Goal: Task Accomplishment & Management: Manage account settings

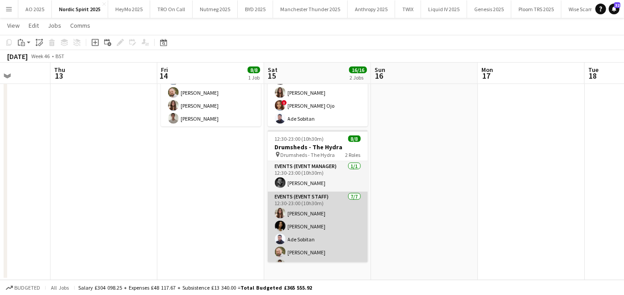
scroll to position [37, 0]
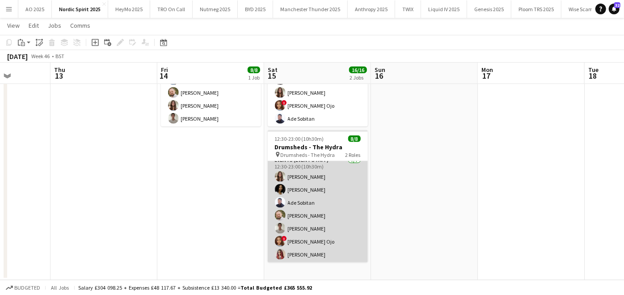
click at [295, 185] on app-card-role "Events (Event Staff) [DATE] 12:30-23:00 (10h30m) [PERSON_NAME] [PERSON_NAME] [P…" at bounding box center [318, 209] width 100 height 108
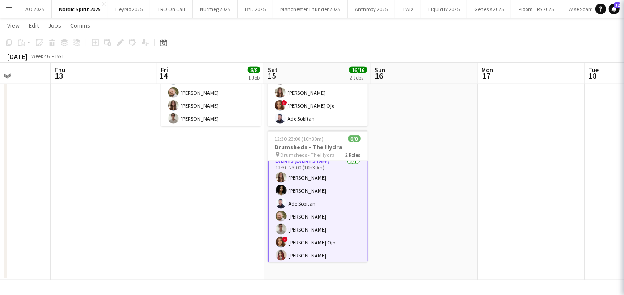
scroll to position [38, 0]
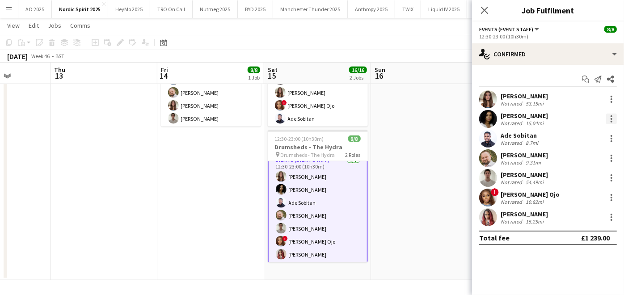
click at [610, 121] on div at bounding box center [611, 118] width 11 height 11
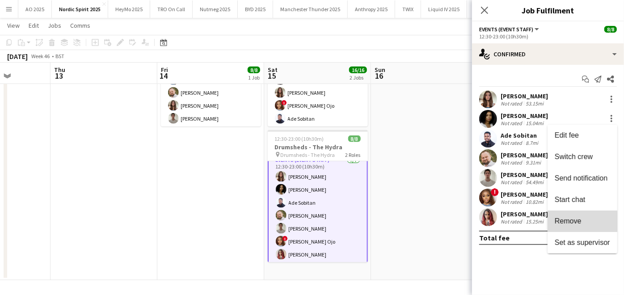
click at [573, 222] on span "Remove" at bounding box center [567, 221] width 27 height 8
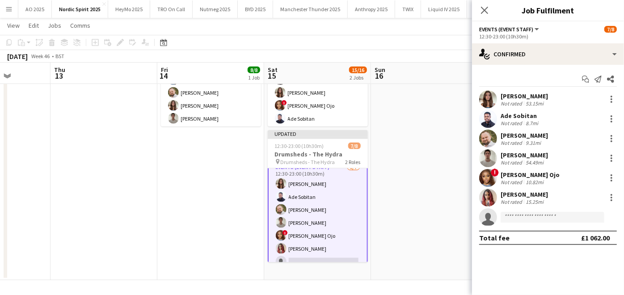
click at [425, 182] on app-date-cell at bounding box center [424, 136] width 107 height 290
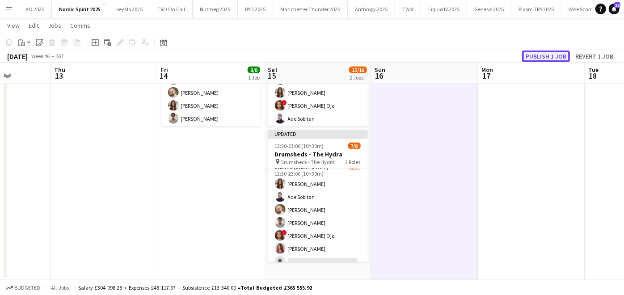
click at [526, 57] on button "Publish 1 job" at bounding box center [546, 56] width 48 height 12
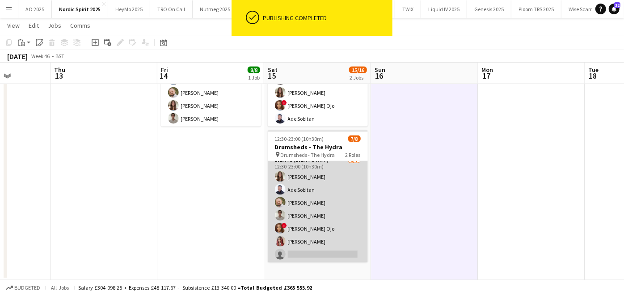
click at [307, 250] on app-card-role "Events (Event Staff) [DATE] 12:30-23:00 (10h30m) [PERSON_NAME] [PERSON_NAME] [P…" at bounding box center [318, 209] width 100 height 108
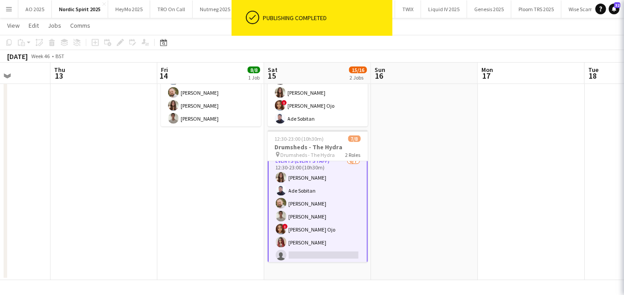
scroll to position [38, 0]
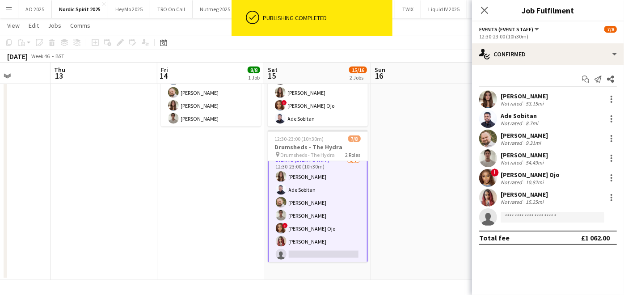
drag, startPoint x: 524, startPoint y: 222, endPoint x: 521, endPoint y: 216, distance: 6.6
click at [521, 216] on app-invite-slot "single-neutral-actions" at bounding box center [548, 217] width 152 height 18
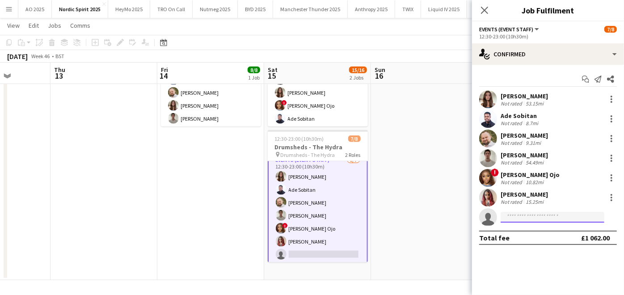
click at [521, 216] on input at bounding box center [552, 217] width 104 height 11
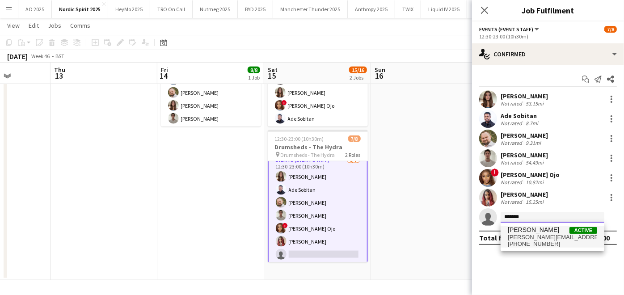
type input "*******"
click at [519, 231] on span "[PERSON_NAME]" at bounding box center [533, 230] width 51 height 8
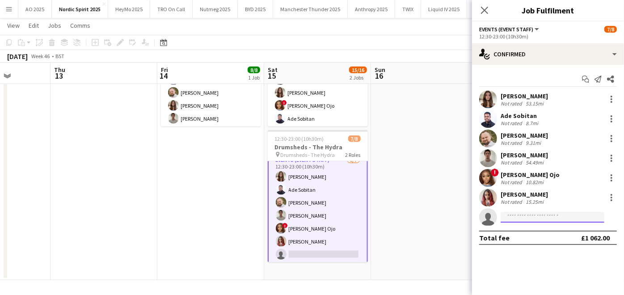
scroll to position [0, 0]
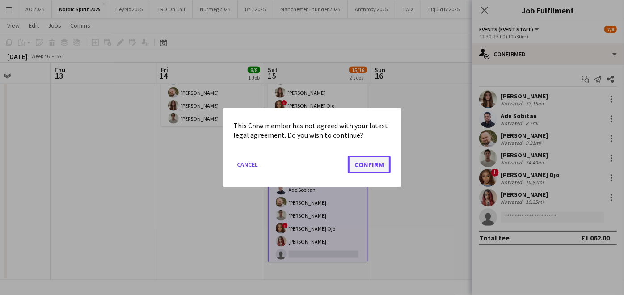
click at [364, 161] on button "Confirm" at bounding box center [369, 164] width 43 height 18
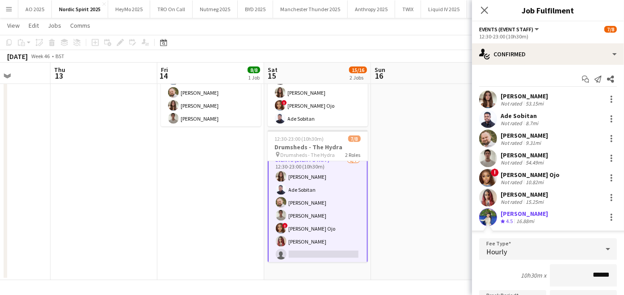
scroll to position [158, 0]
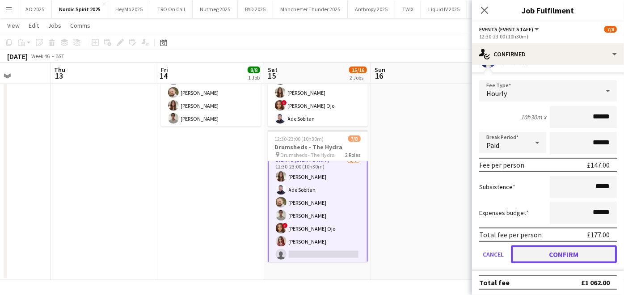
click at [534, 250] on button "Confirm" at bounding box center [564, 254] width 106 height 18
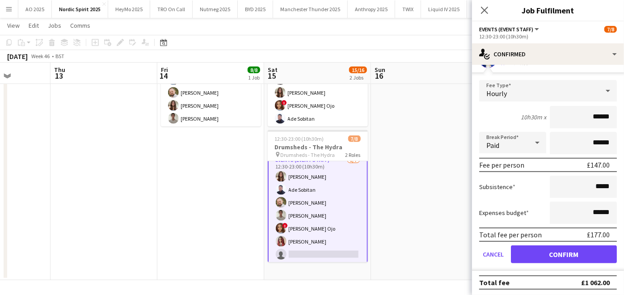
scroll to position [0, 0]
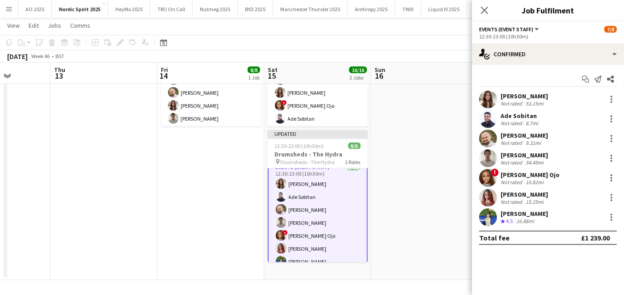
click at [402, 188] on app-date-cell at bounding box center [424, 136] width 107 height 290
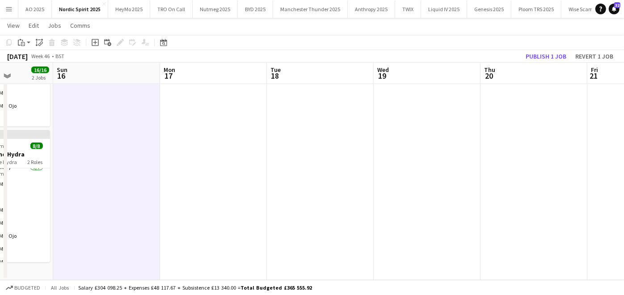
scroll to position [0, 278]
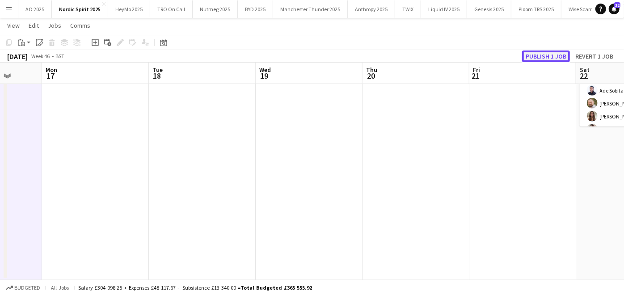
click at [545, 55] on button "Publish 1 job" at bounding box center [546, 56] width 48 height 12
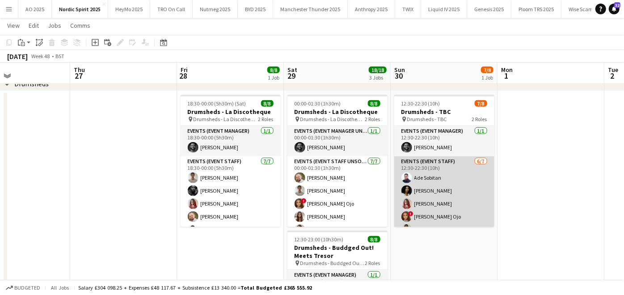
scroll to position [37, 0]
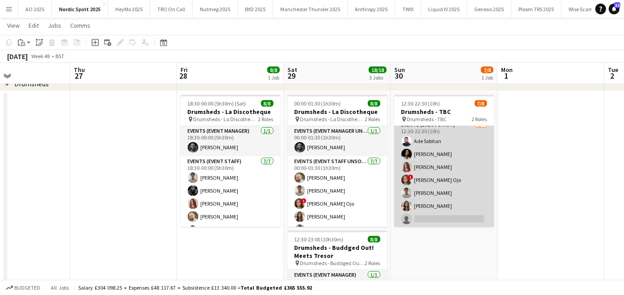
click at [430, 212] on app-card-role "Events (Event Staff) [DATE] 12:30-22:30 (10h) [PERSON_NAME] [PERSON_NAME] [PERS…" at bounding box center [444, 174] width 100 height 108
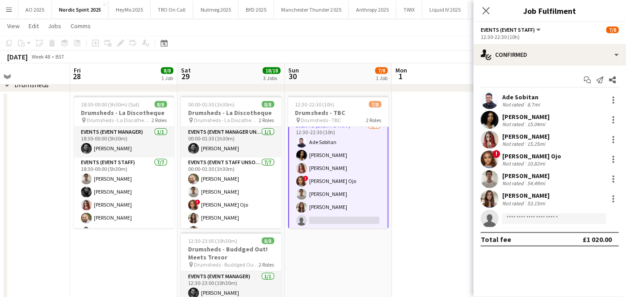
scroll to position [672, 0]
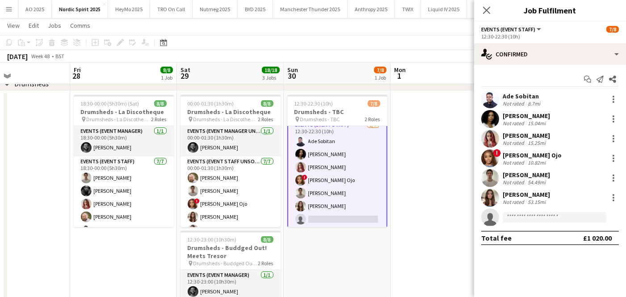
click at [391, 243] on app-date-cell at bounding box center [444, 236] width 107 height 290
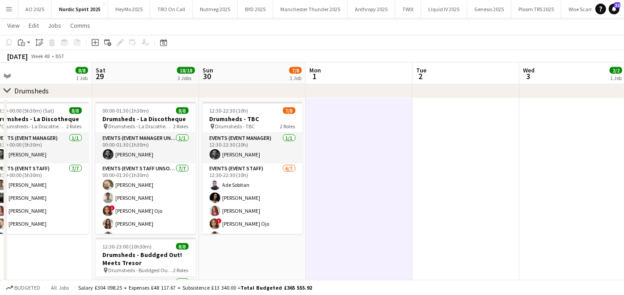
scroll to position [37, 0]
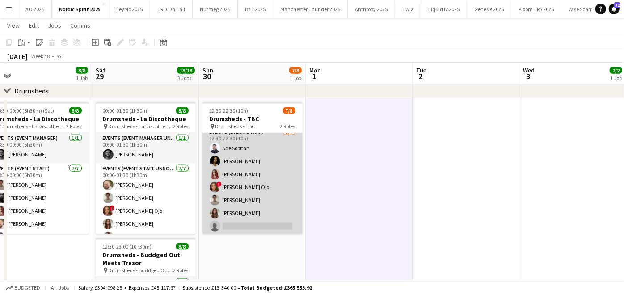
click at [235, 160] on app-card-role "Events (Event Staff) [DATE] 12:30-22:30 (10h) [PERSON_NAME] [PERSON_NAME] [PERS…" at bounding box center [252, 181] width 100 height 108
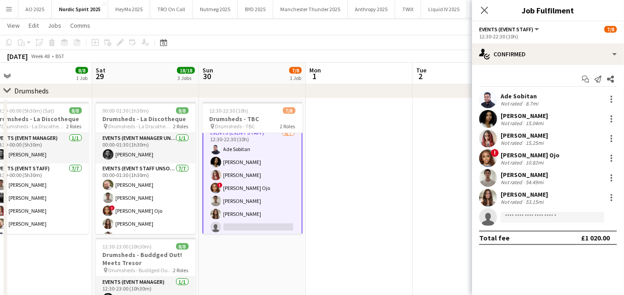
scroll to position [38, 0]
click at [616, 117] on div at bounding box center [611, 118] width 11 height 11
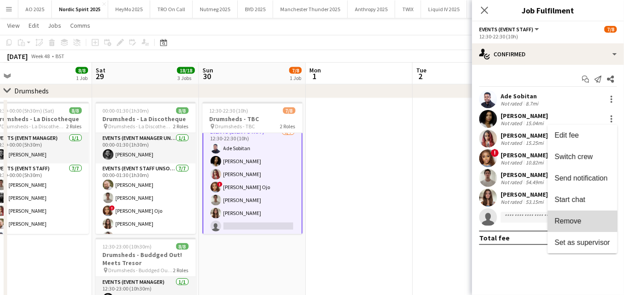
click at [559, 227] on button "Remove" at bounding box center [582, 220] width 70 height 21
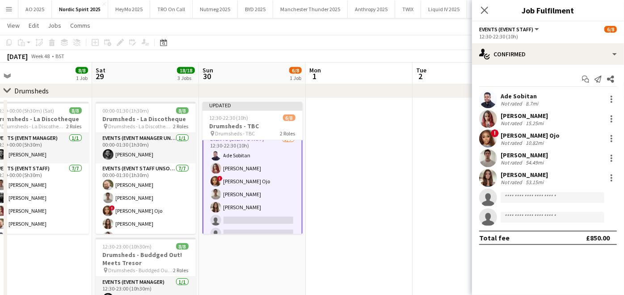
click at [364, 166] on app-date-cell at bounding box center [359, 243] width 107 height 290
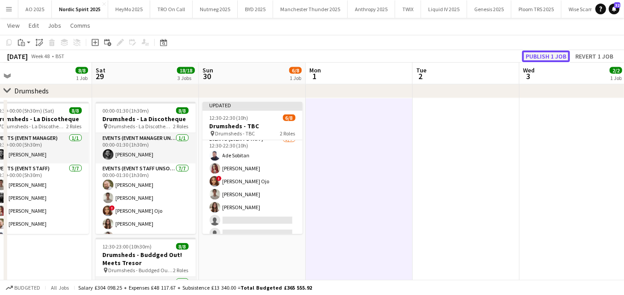
click at [550, 53] on button "Publish 1 job" at bounding box center [546, 56] width 48 height 12
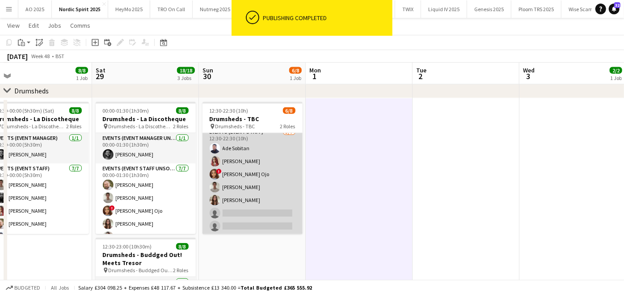
click at [247, 212] on app-card-role "Events (Event Staff) [DATE] 12:30-22:30 (10h) Ade Sobitan [PERSON_NAME] ! [PERS…" at bounding box center [252, 181] width 100 height 108
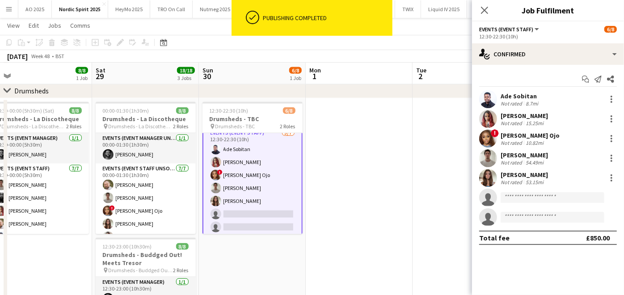
scroll to position [38, 0]
click at [518, 194] on input at bounding box center [552, 197] width 104 height 11
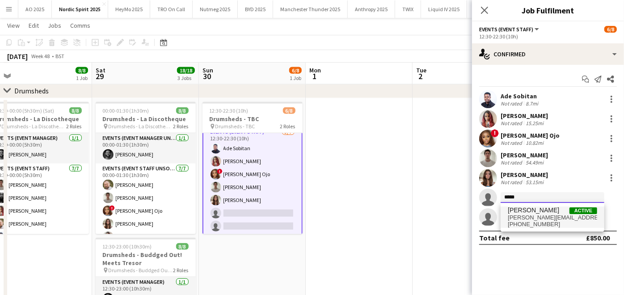
type input "*****"
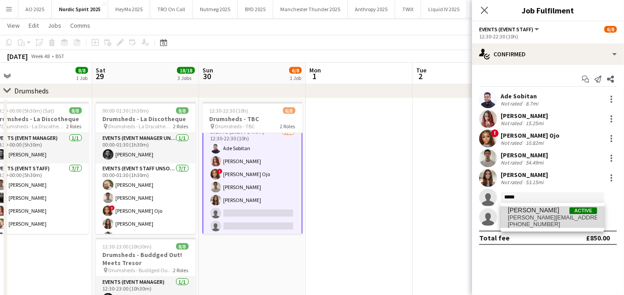
click at [520, 208] on span "[PERSON_NAME]" at bounding box center [533, 210] width 51 height 8
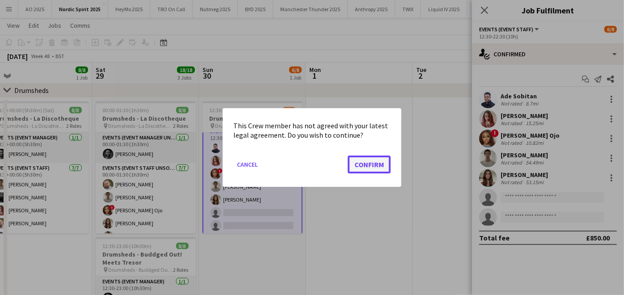
click at [367, 164] on button "Confirm" at bounding box center [369, 164] width 43 height 18
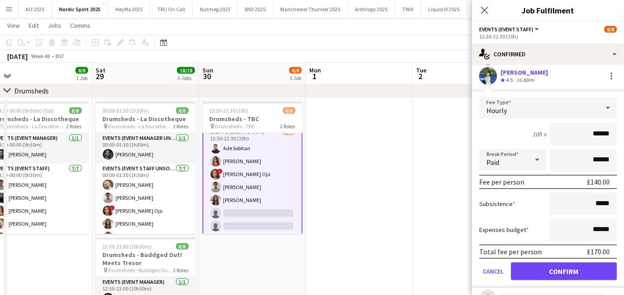
scroll to position [122, 0]
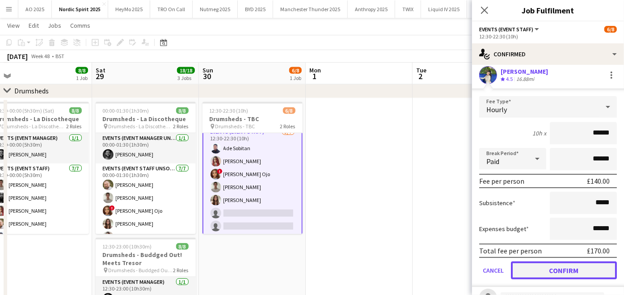
click at [553, 268] on button "Confirm" at bounding box center [564, 270] width 106 height 18
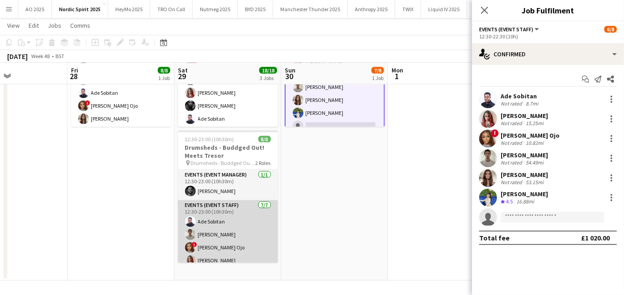
scroll to position [0, 0]
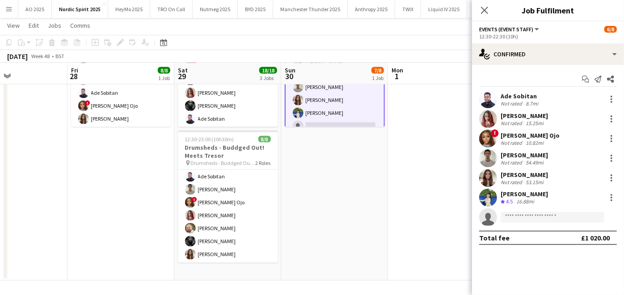
click at [412, 182] on app-date-cell at bounding box center [441, 136] width 107 height 290
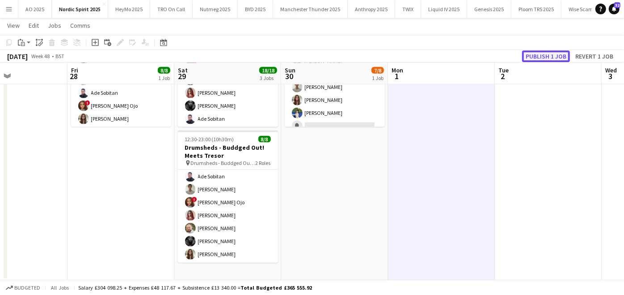
click at [532, 54] on button "Publish 1 job" at bounding box center [546, 56] width 48 height 12
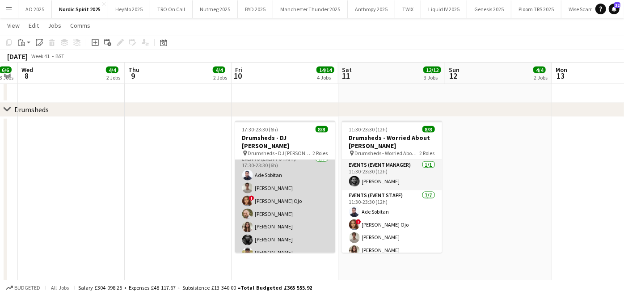
click at [277, 223] on app-card-role "Events (Event Staff) [DATE] 17:30-23:30 (6h) Ade Sobitan [PERSON_NAME] ! [PERSO…" at bounding box center [285, 208] width 100 height 108
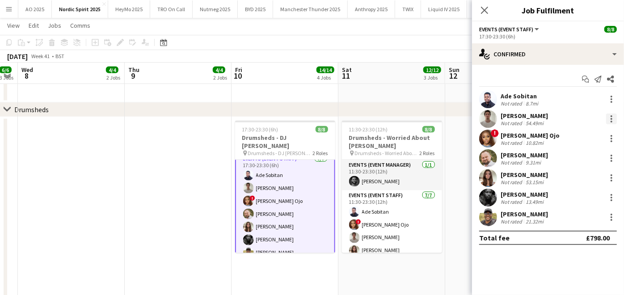
click at [615, 118] on div at bounding box center [611, 118] width 11 height 11
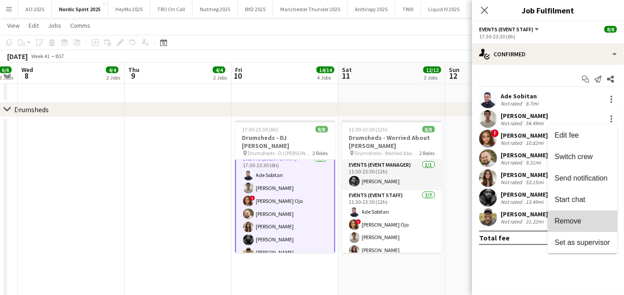
click at [590, 210] on button "Remove" at bounding box center [582, 220] width 70 height 21
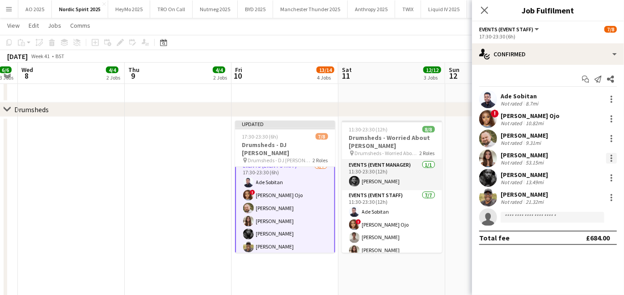
click at [610, 153] on div at bounding box center [611, 158] width 11 height 11
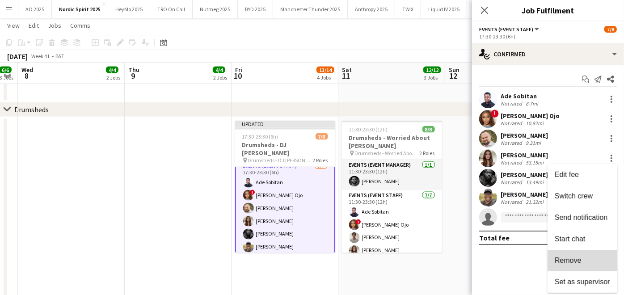
click at [577, 258] on span "Remove" at bounding box center [567, 260] width 27 height 8
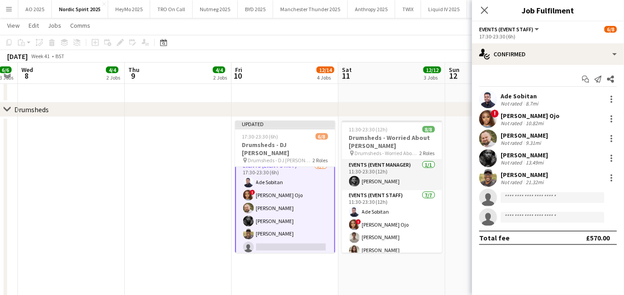
click at [173, 198] on app-date-cell at bounding box center [178, 262] width 107 height 290
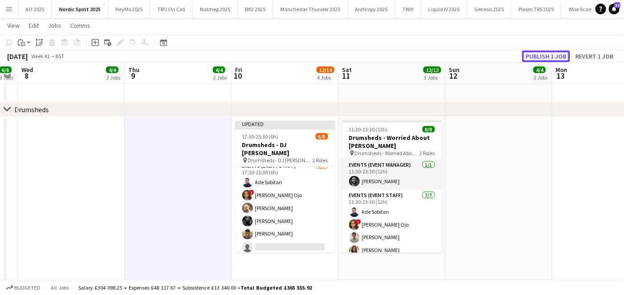
click at [546, 52] on button "Publish 1 job" at bounding box center [546, 56] width 48 height 12
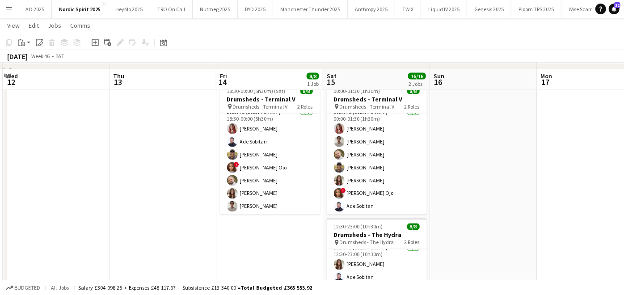
scroll to position [898, 0]
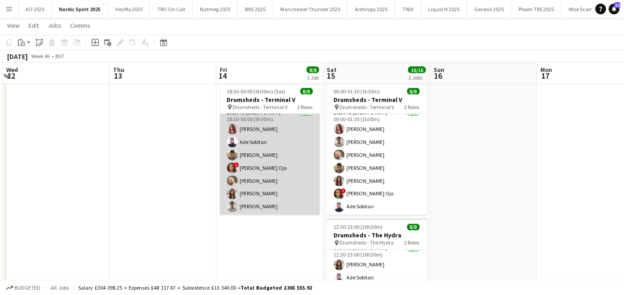
click at [274, 163] on app-card-role "Events (Event Staff) [DATE] 18:30-00:00 (5h30m) [PERSON_NAME] Ade [PERSON_NAME]…" at bounding box center [270, 162] width 100 height 108
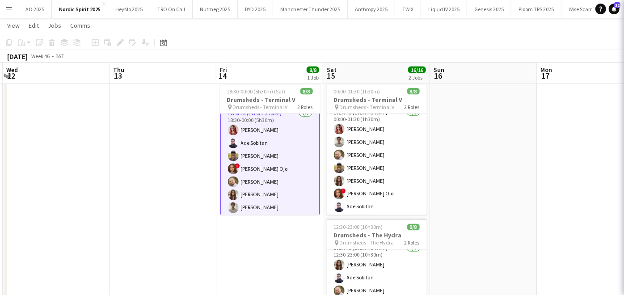
scroll to position [38, 0]
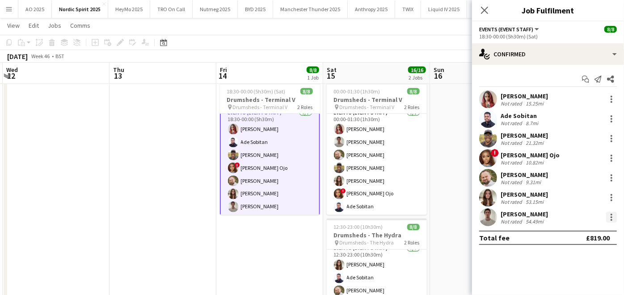
click at [612, 214] on div at bounding box center [611, 217] width 11 height 11
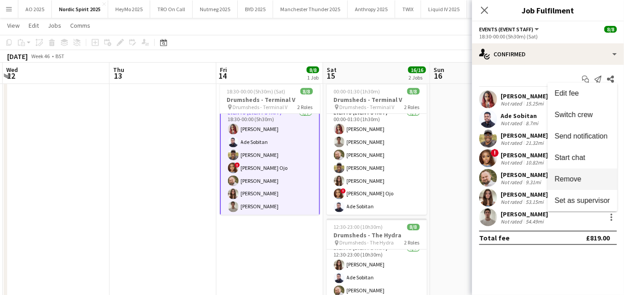
click at [568, 181] on span "Remove" at bounding box center [567, 179] width 27 height 8
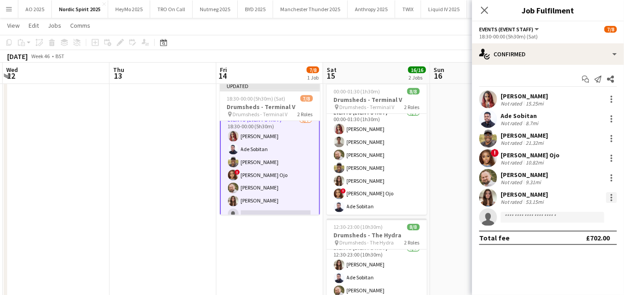
click at [611, 195] on div at bounding box center [611, 197] width 11 height 11
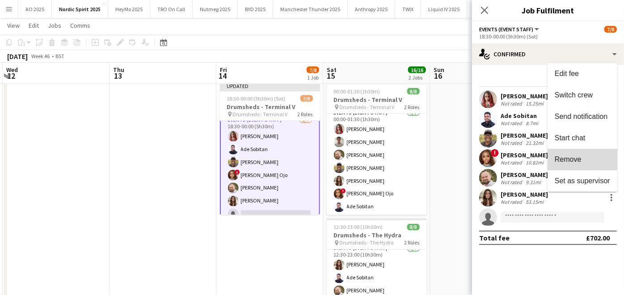
click at [555, 158] on span "Remove" at bounding box center [567, 159] width 27 height 8
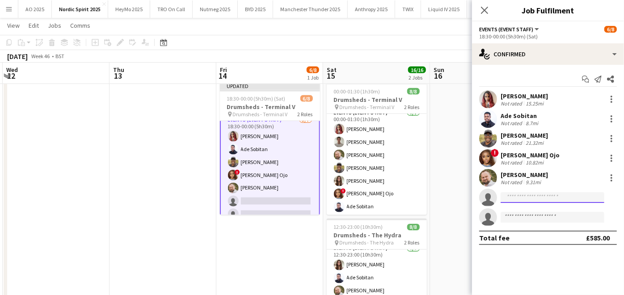
click at [540, 197] on input at bounding box center [552, 197] width 104 height 11
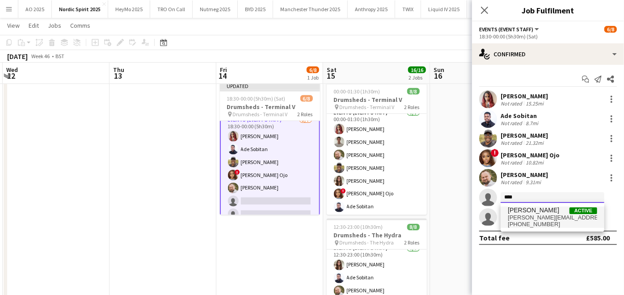
type input "****"
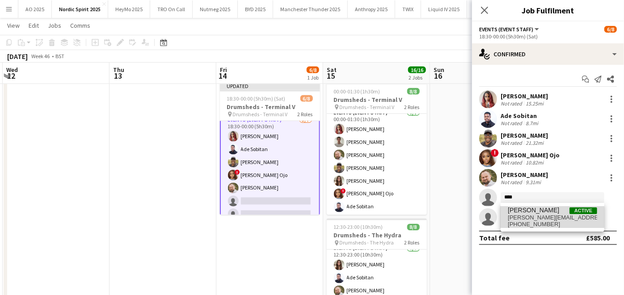
click at [528, 217] on span "[PERSON_NAME][EMAIL_ADDRESS][PERSON_NAME][DOMAIN_NAME]" at bounding box center [552, 217] width 89 height 7
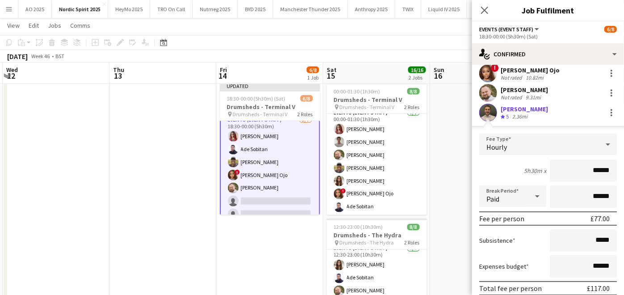
scroll to position [158, 0]
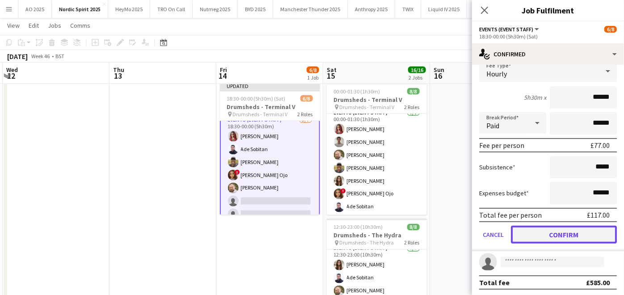
click at [527, 227] on button "Confirm" at bounding box center [564, 235] width 106 height 18
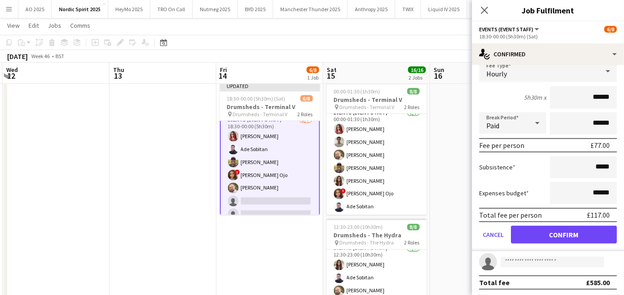
scroll to position [0, 0]
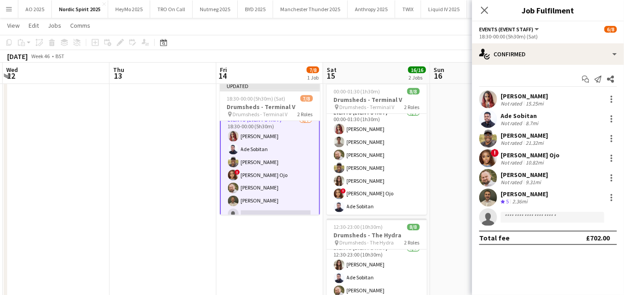
click at [282, 244] on app-date-cell "Updated 18:30-00:00 (5h30m) (Sat) 7/8 Drumsheds - Terminal V pin Drumsheds - Te…" at bounding box center [269, 224] width 107 height 290
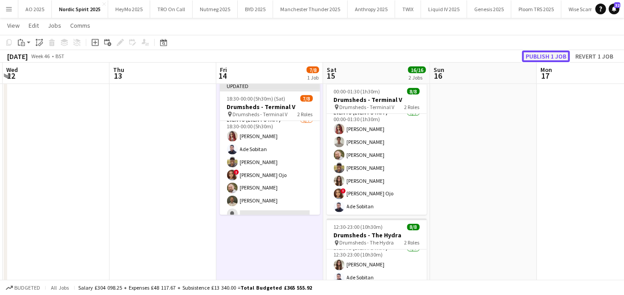
click at [567, 57] on button "Publish 1 job" at bounding box center [546, 56] width 48 height 12
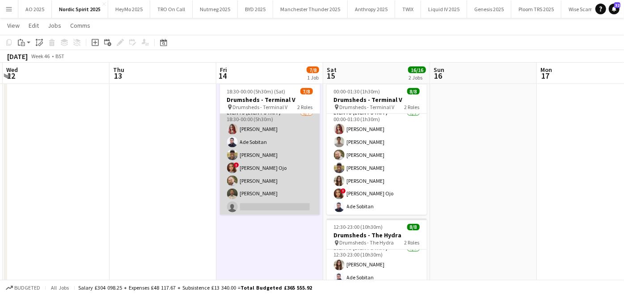
click at [273, 208] on app-card-role "Events (Event Staff) [DATE] 18:30-00:00 (5h30m) [PERSON_NAME] Ade [PERSON_NAME]…" at bounding box center [270, 162] width 100 height 108
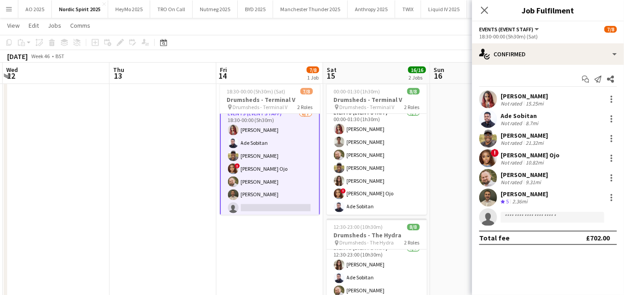
scroll to position [38, 0]
click at [524, 215] on input at bounding box center [552, 217] width 104 height 11
click at [512, 213] on input at bounding box center [552, 217] width 104 height 11
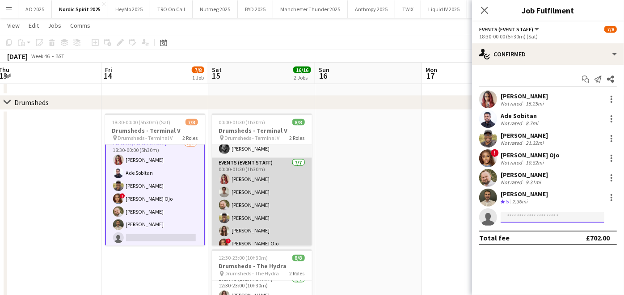
scroll to position [37, 0]
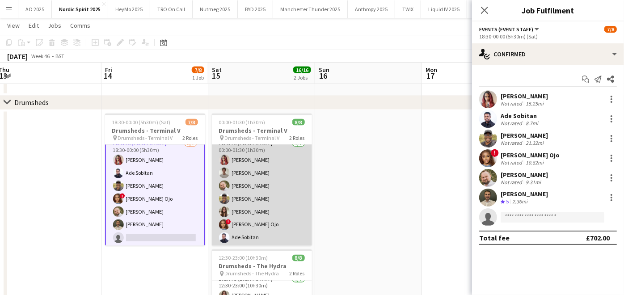
click at [248, 186] on app-card-role "Events (Event Staff) [DATE] 00:00-01:30 (1h30m) [PERSON_NAME] [PERSON_NAME] [PE…" at bounding box center [262, 193] width 100 height 108
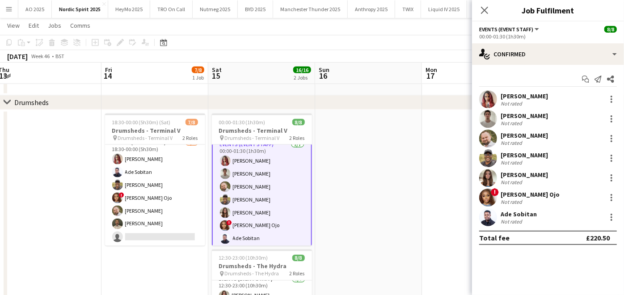
scroll to position [38, 0]
click at [613, 177] on div at bounding box center [611, 177] width 11 height 11
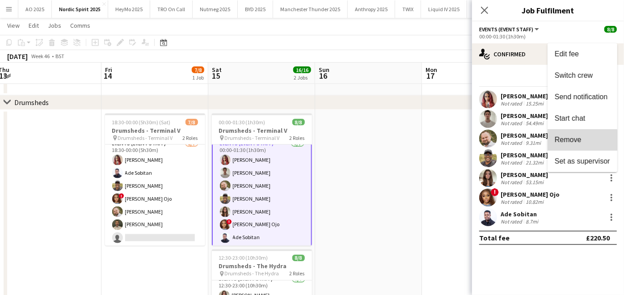
click at [575, 141] on span "Remove" at bounding box center [567, 140] width 27 height 8
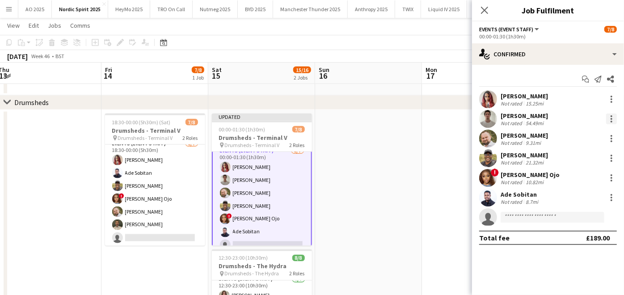
click at [609, 120] on div at bounding box center [611, 118] width 11 height 11
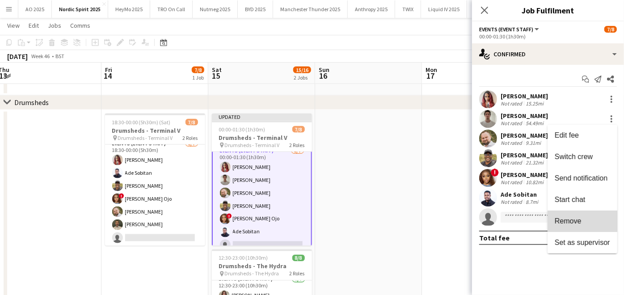
click at [585, 218] on span "Remove" at bounding box center [581, 221] width 55 height 8
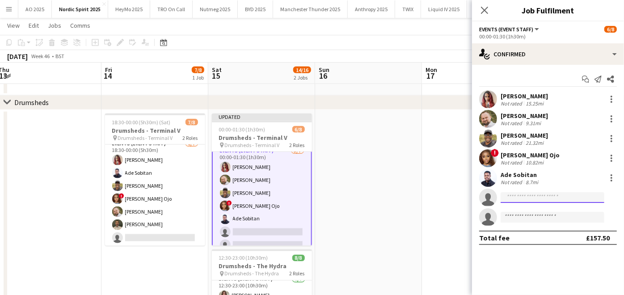
click at [508, 193] on input at bounding box center [552, 197] width 104 height 11
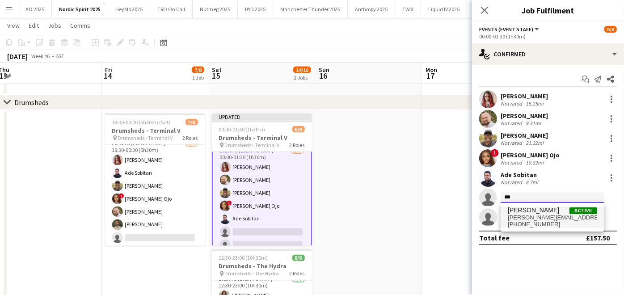
type input "***"
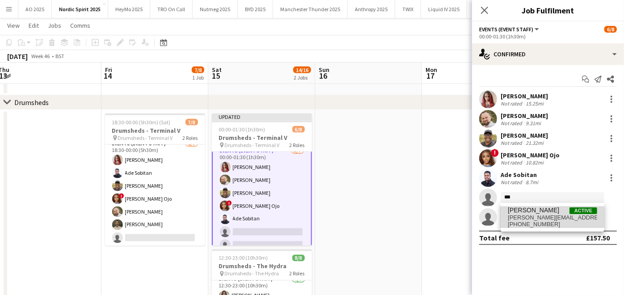
click at [517, 213] on span "[PERSON_NAME]" at bounding box center [533, 210] width 51 height 8
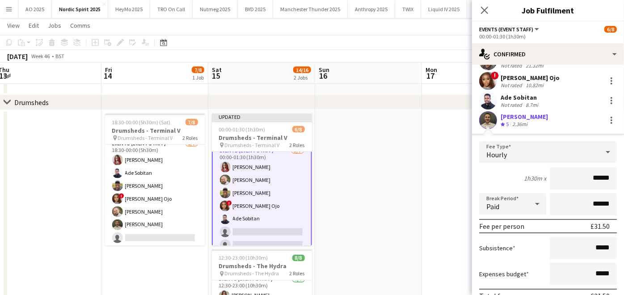
scroll to position [158, 0]
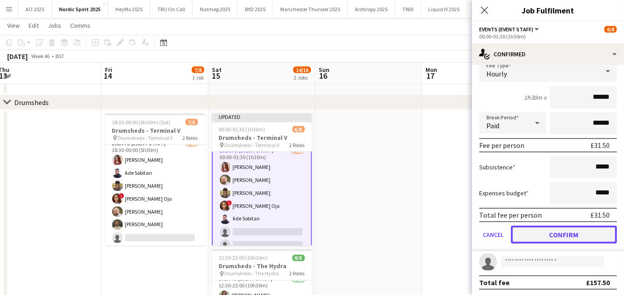
click at [528, 233] on button "Confirm" at bounding box center [564, 235] width 106 height 18
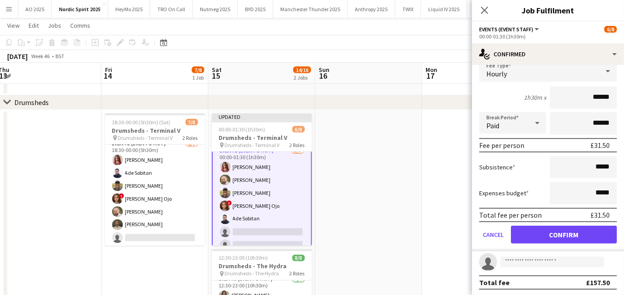
scroll to position [0, 0]
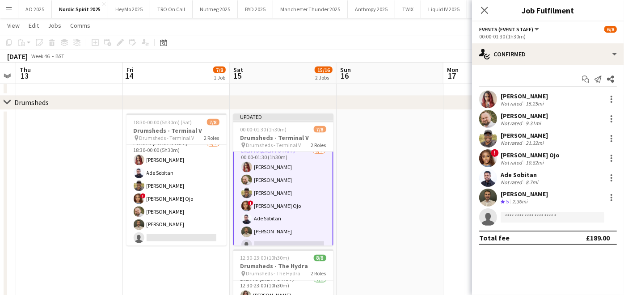
drag, startPoint x: 386, startPoint y: 175, endPoint x: 406, endPoint y: 168, distance: 21.3
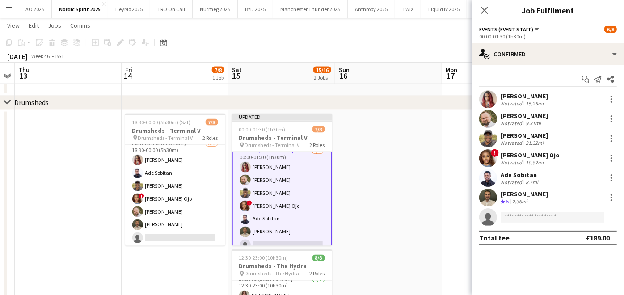
click at [406, 168] on app-date-cell at bounding box center [388, 255] width 107 height 290
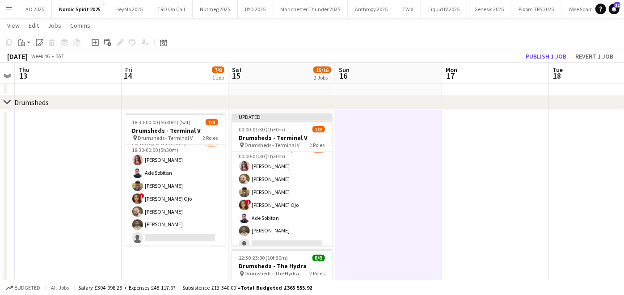
scroll to position [37, 0]
click at [546, 59] on button "Publish 1 job" at bounding box center [546, 56] width 48 height 12
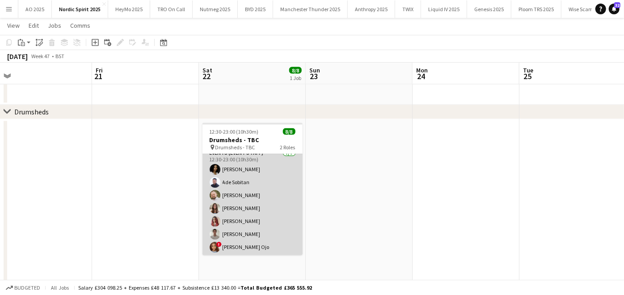
scroll to position [0, 0]
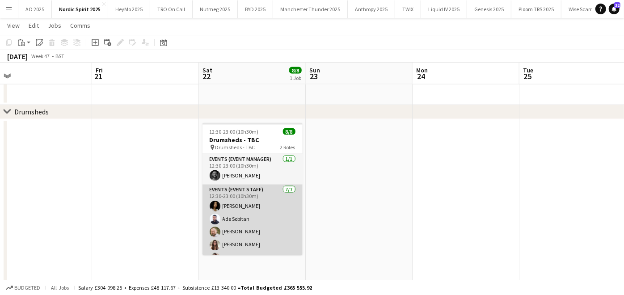
click at [240, 202] on app-card-role "Events (Event Staff) [DATE] 12:30-23:00 (10h30m) [PERSON_NAME] [PERSON_NAME] [P…" at bounding box center [252, 239] width 100 height 108
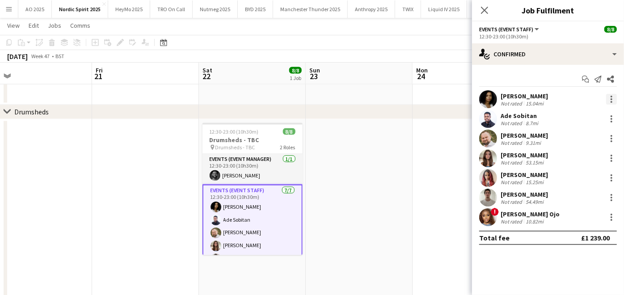
click at [613, 101] on div at bounding box center [611, 99] width 11 height 11
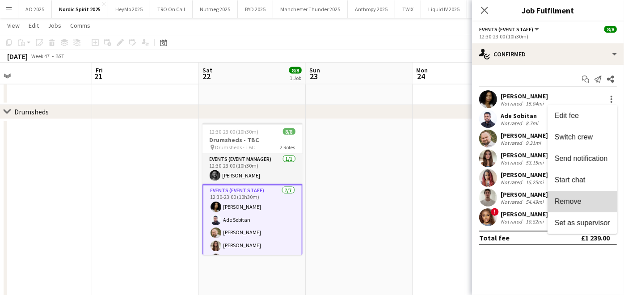
click at [586, 199] on span "Remove" at bounding box center [581, 201] width 55 height 8
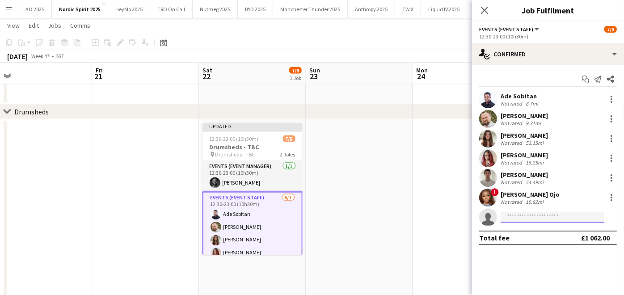
click at [539, 212] on input at bounding box center [552, 217] width 104 height 11
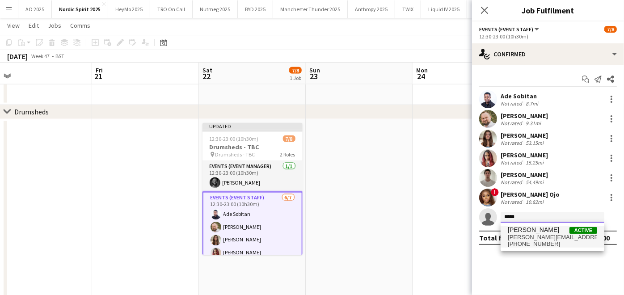
type input "*****"
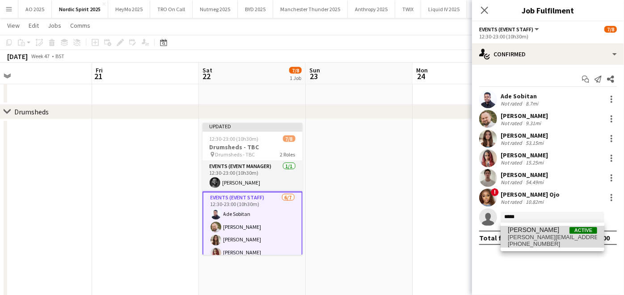
click at [538, 234] on span "[PERSON_NAME][EMAIL_ADDRESS][PERSON_NAME][DOMAIN_NAME]" at bounding box center [552, 237] width 89 height 7
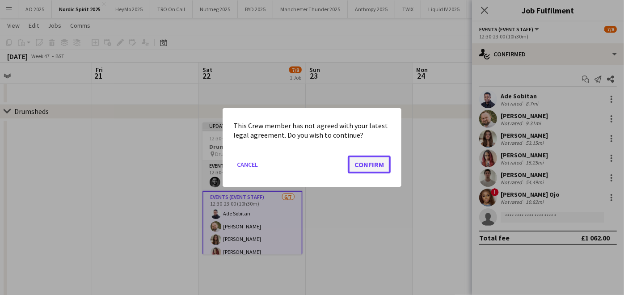
click at [369, 157] on button "Confirm" at bounding box center [369, 164] width 43 height 18
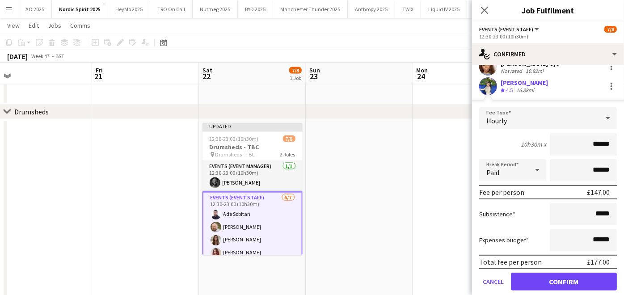
scroll to position [134, 0]
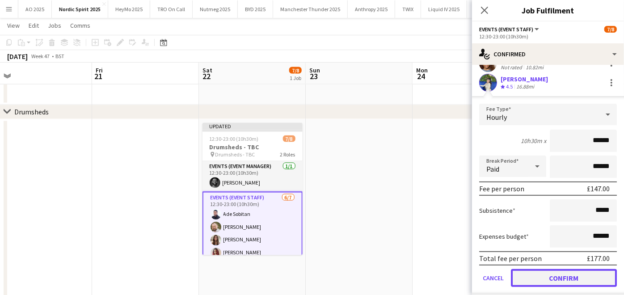
click at [540, 271] on button "Confirm" at bounding box center [564, 278] width 106 height 18
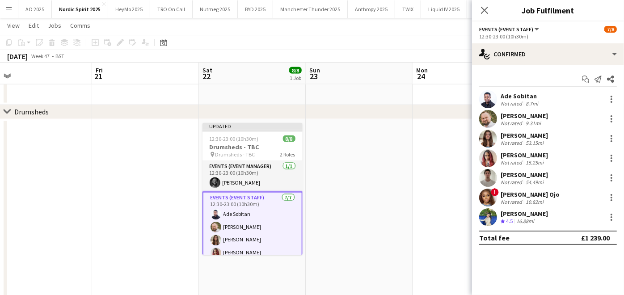
scroll to position [0, 0]
click at [389, 227] on app-date-cell at bounding box center [359, 264] width 107 height 290
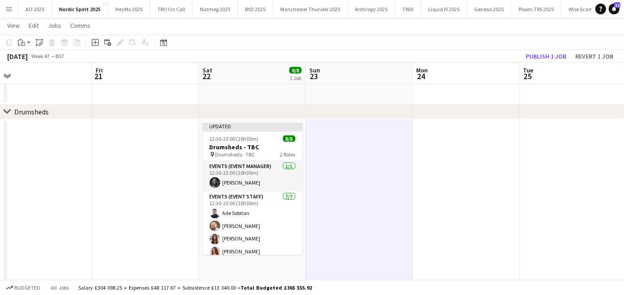
click at [535, 50] on app-toolbar "Copy Paste Paste Ctrl+V Paste with crew Ctrl+Shift+V Paste linked Job [GEOGRAPH…" at bounding box center [312, 42] width 624 height 15
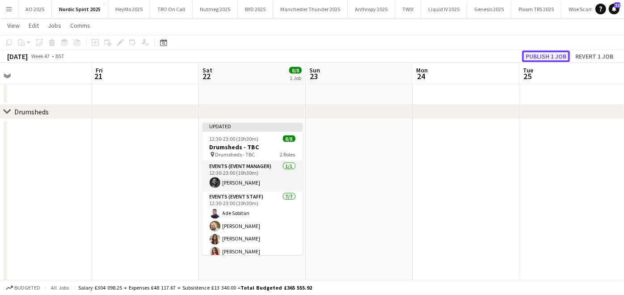
click at [536, 53] on button "Publish 1 job" at bounding box center [546, 56] width 48 height 12
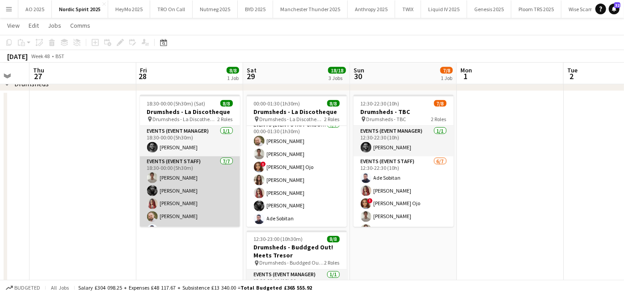
scroll to position [37, 0]
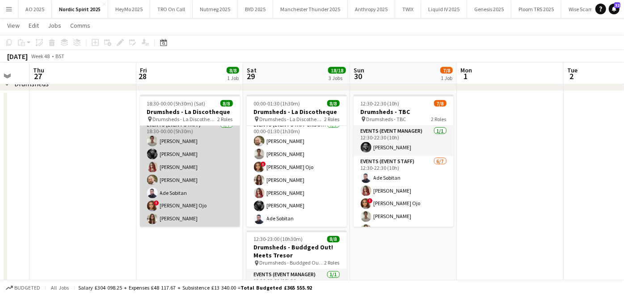
click at [173, 191] on app-card-role "Events (Event Staff) [DATE] 18:30-00:00 (5h30m) [PERSON_NAME] [PERSON_NAME] [PE…" at bounding box center [190, 174] width 100 height 108
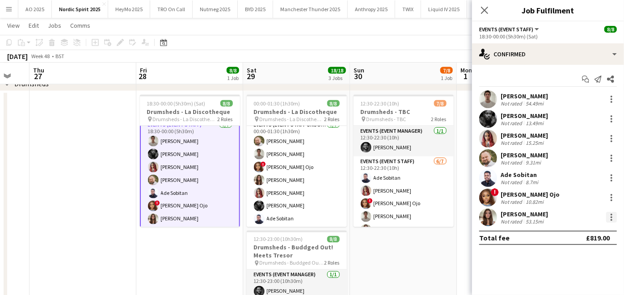
click at [614, 222] on div at bounding box center [611, 217] width 11 height 11
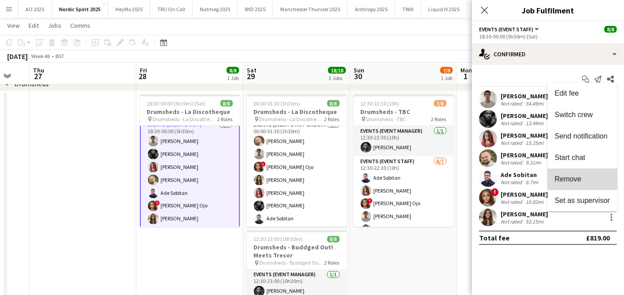
click at [573, 176] on span "Remove" at bounding box center [567, 179] width 27 height 8
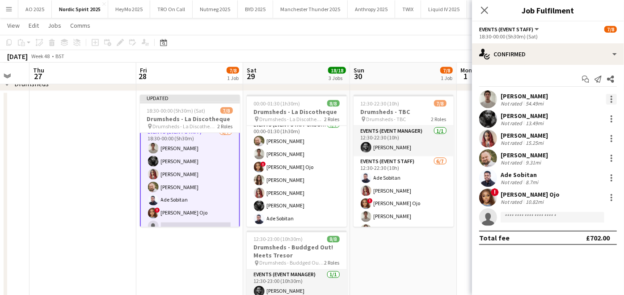
click at [613, 98] on div at bounding box center [611, 99] width 11 height 11
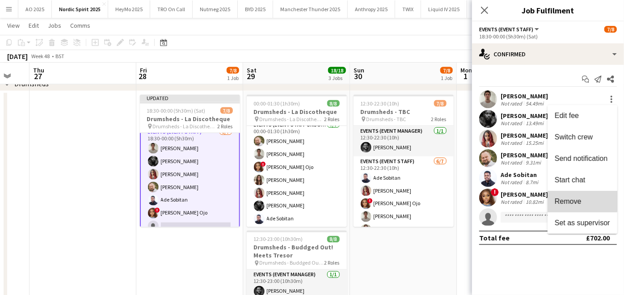
click at [582, 199] on span "Remove" at bounding box center [581, 201] width 55 height 8
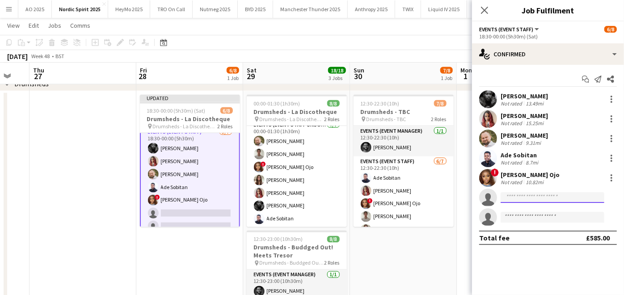
click at [529, 197] on input at bounding box center [552, 197] width 104 height 11
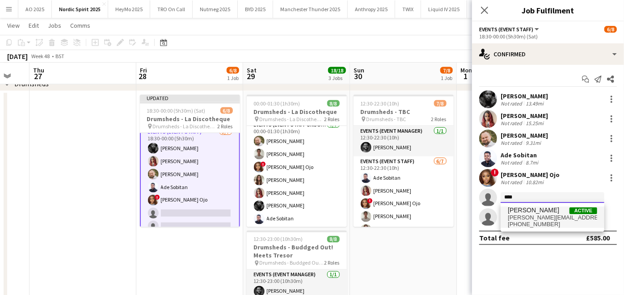
type input "****"
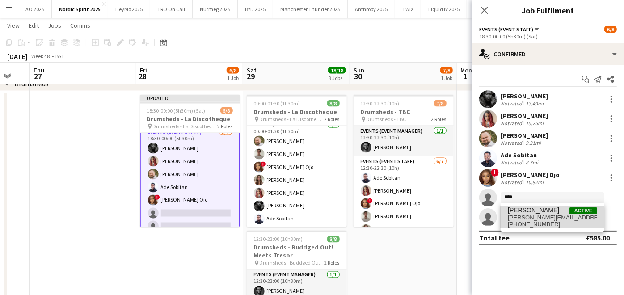
click at [527, 214] on span "[PERSON_NAME][EMAIL_ADDRESS][PERSON_NAME][DOMAIN_NAME]" at bounding box center [552, 217] width 89 height 7
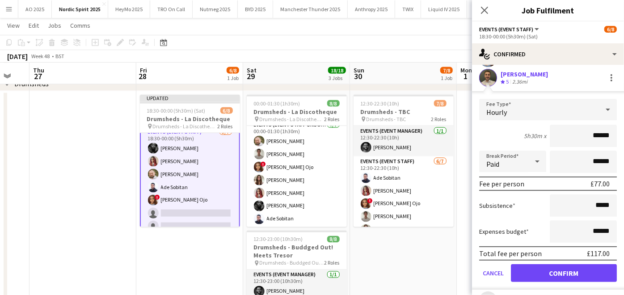
scroll to position [144, 0]
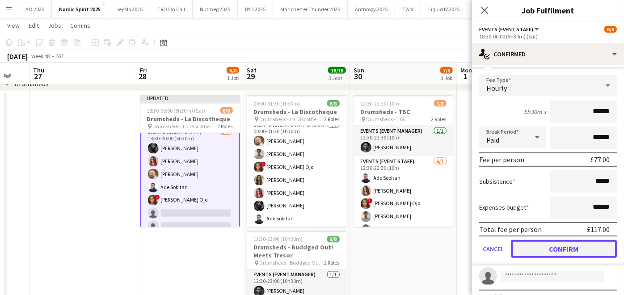
click at [528, 254] on button "Confirm" at bounding box center [564, 249] width 106 height 18
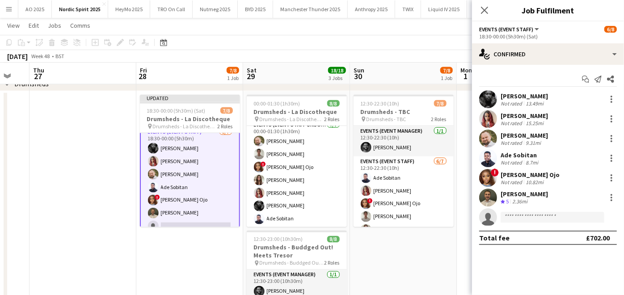
scroll to position [0, 0]
click at [170, 277] on app-date-cell "Updated 18:30-00:00 (5h30m) (Sat) 7/8 Drumsheds - La Discotheque pin Drumsheds …" at bounding box center [189, 236] width 107 height 290
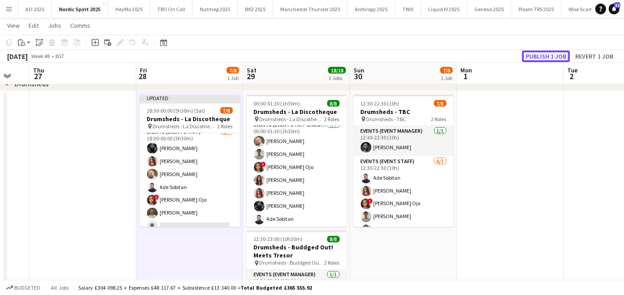
click at [538, 55] on button "Publish 1 job" at bounding box center [546, 56] width 48 height 12
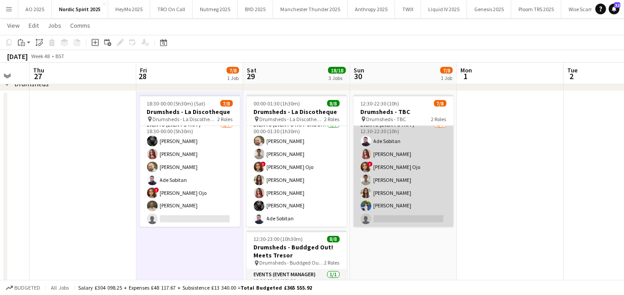
click at [385, 208] on app-card-role "Events (Event Staff) [DATE] 12:30-22:30 (10h) Ade Sobitan [PERSON_NAME] ! [PERS…" at bounding box center [403, 174] width 100 height 108
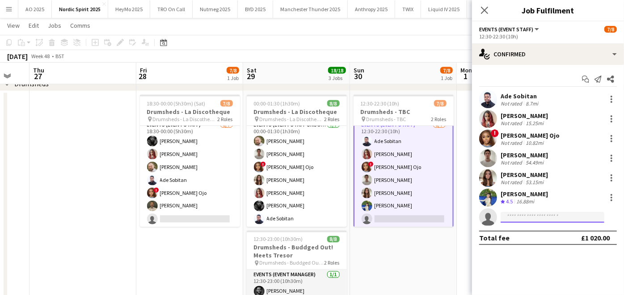
click at [519, 214] on input at bounding box center [552, 217] width 104 height 11
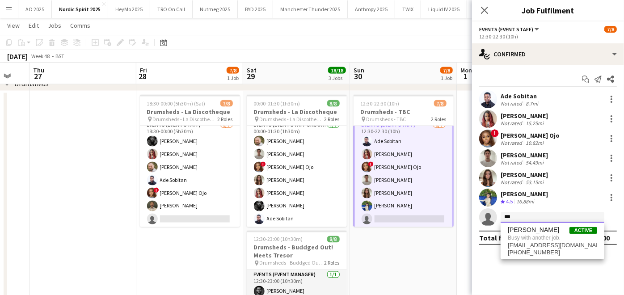
type input "***"
click at [403, 252] on app-date-cell "12:30-22:30 (10h) 7/8 Drumsheds - TBC pin Drumsheds - TBC 2 Roles Events (Event…" at bounding box center [403, 236] width 107 height 290
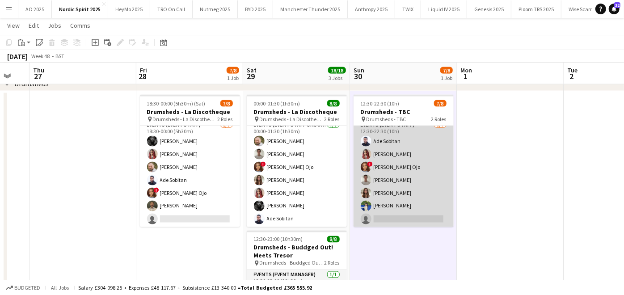
click at [401, 199] on app-card-role "Events (Event Staff) [DATE] 12:30-22:30 (10h) Ade Sobitan [PERSON_NAME] ! [PERS…" at bounding box center [403, 174] width 100 height 108
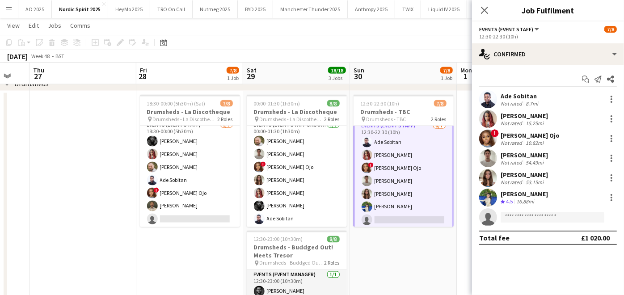
scroll to position [38, 0]
click at [535, 218] on input at bounding box center [552, 217] width 104 height 11
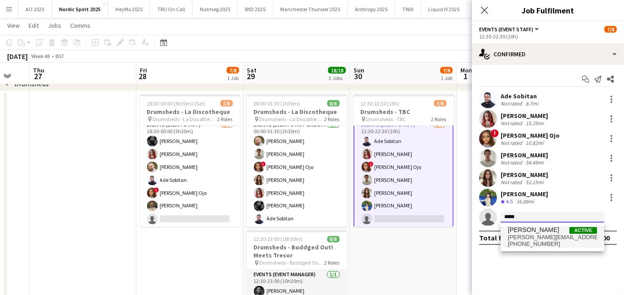
type input "*****"
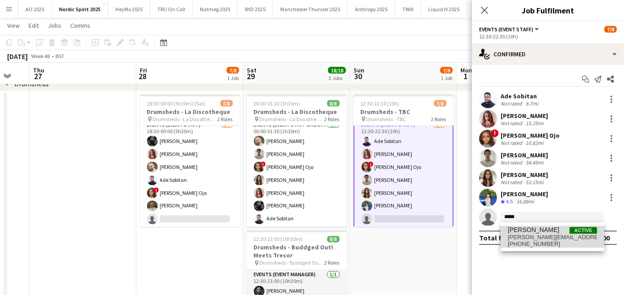
click at [531, 230] on span "[PERSON_NAME]" at bounding box center [533, 230] width 51 height 8
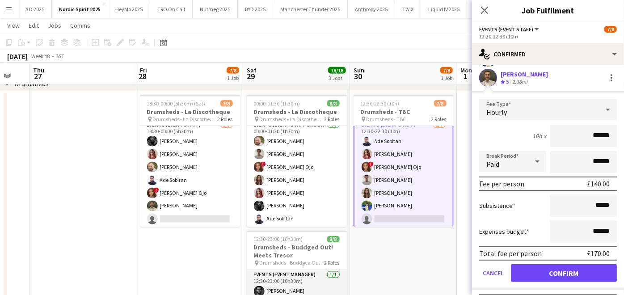
scroll to position [151, 0]
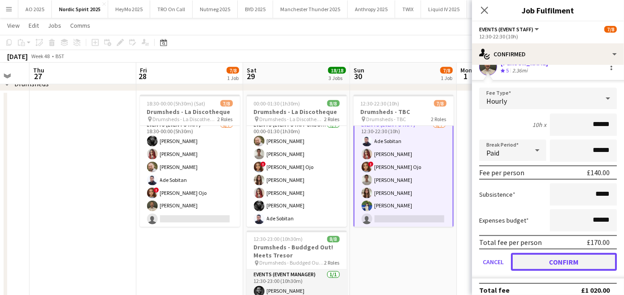
click at [528, 266] on button "Confirm" at bounding box center [564, 262] width 106 height 18
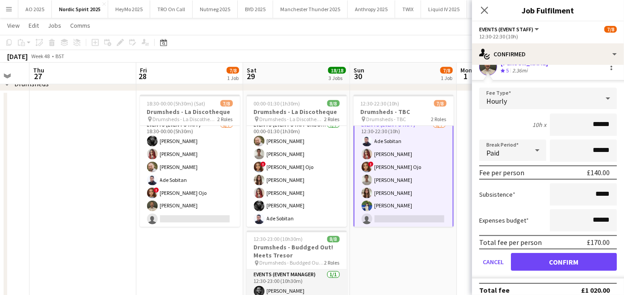
scroll to position [0, 0]
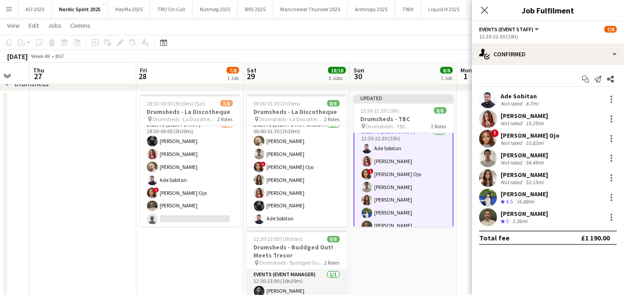
click at [412, 269] on app-date-cell "Updated 12:30-22:30 (10h) 8/8 Drumsheds - TBC pin Drumsheds - TBC 2 Roles Event…" at bounding box center [403, 236] width 107 height 290
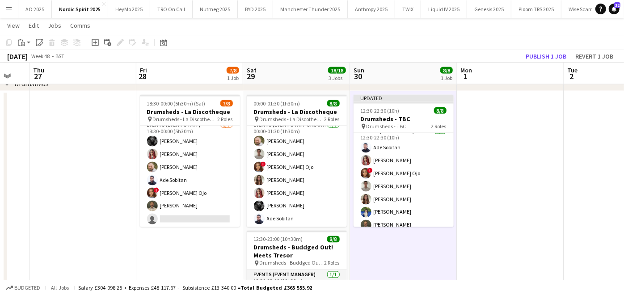
scroll to position [37, 0]
click at [546, 55] on button "Publish 1 job" at bounding box center [546, 56] width 48 height 12
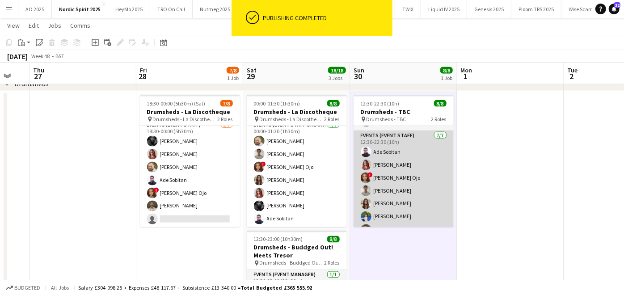
scroll to position [25, 0]
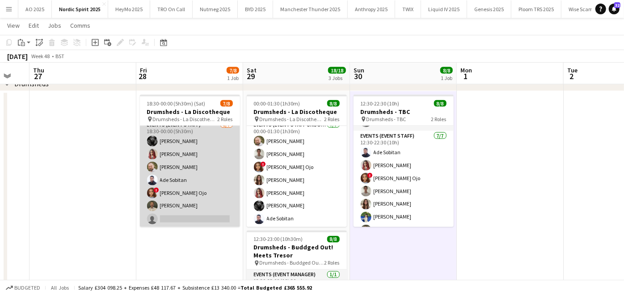
click at [188, 197] on app-card-role "Events (Event Staff) [DATE] 18:30-00:00 (5h30m) [PERSON_NAME] [PERSON_NAME] [PE…" at bounding box center [190, 174] width 100 height 108
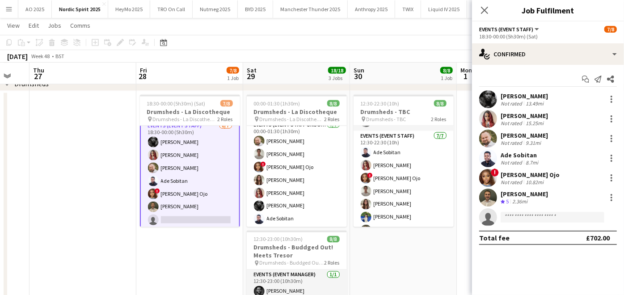
scroll to position [38, 0]
click at [559, 215] on input at bounding box center [552, 217] width 104 height 11
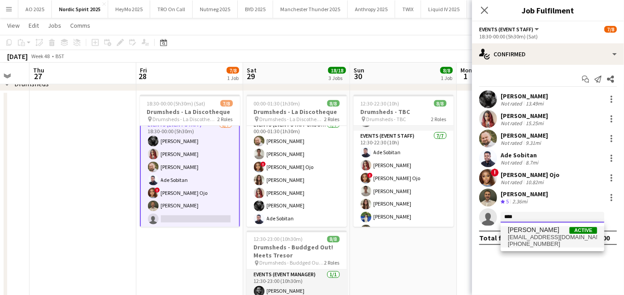
type input "****"
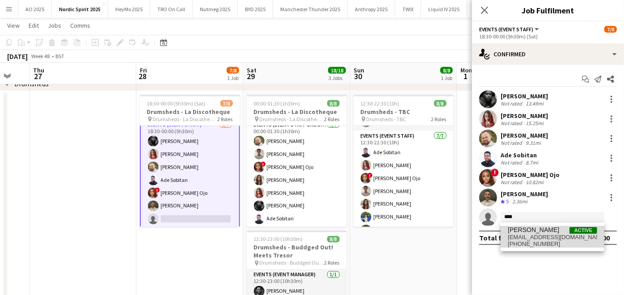
click at [544, 231] on span "[PERSON_NAME] Active" at bounding box center [552, 230] width 89 height 8
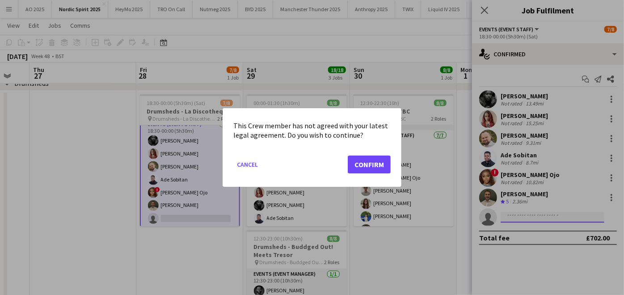
scroll to position [0, 0]
click at [370, 160] on button "Confirm" at bounding box center [369, 164] width 43 height 18
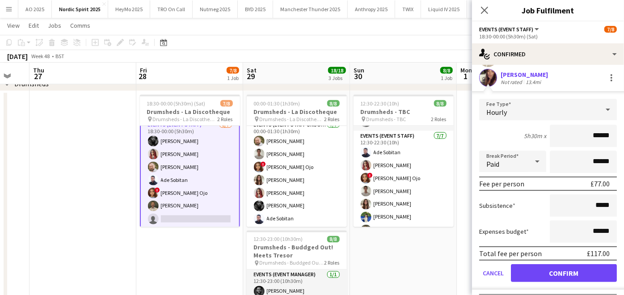
scroll to position [158, 0]
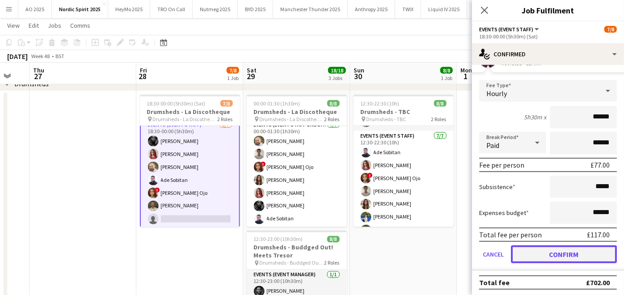
click at [533, 256] on button "Confirm" at bounding box center [564, 254] width 106 height 18
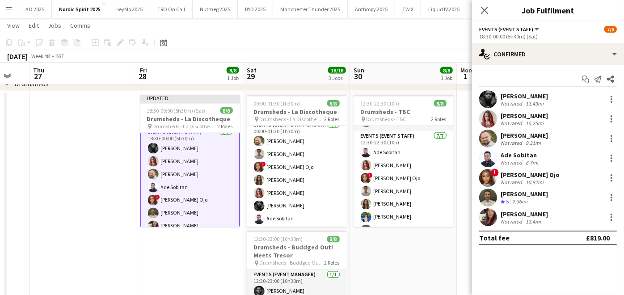
scroll to position [0, 0]
click at [435, 264] on app-date-cell "12:30-22:30 (10h) 8/8 Drumsheds - TBC pin Drumsheds - TBC 2 Roles Events (Event…" at bounding box center [403, 236] width 107 height 290
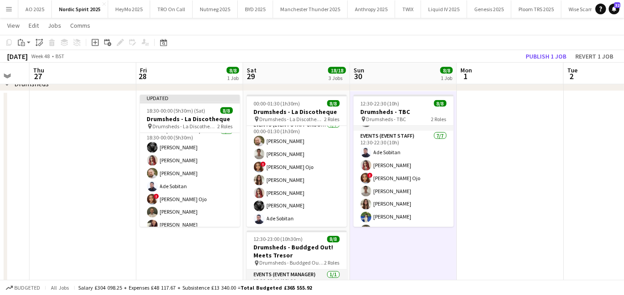
scroll to position [37, 0]
click at [551, 55] on button "Publish 1 job" at bounding box center [546, 56] width 48 height 12
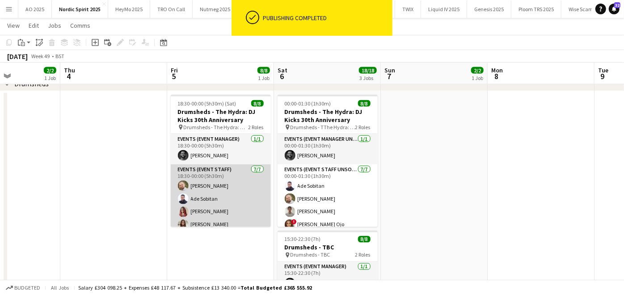
scroll to position [45, 0]
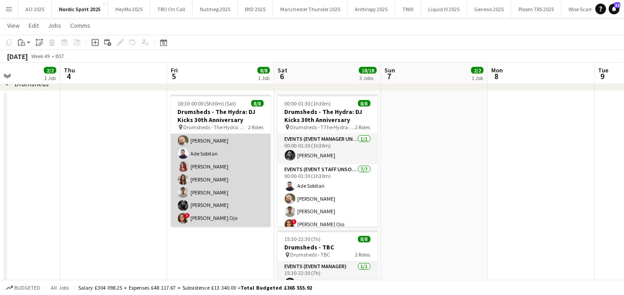
click at [205, 180] on app-card-role "Events (Event Staff) [DATE] 18:30-00:00 (5h30m) [PERSON_NAME] [PERSON_NAME] [PE…" at bounding box center [221, 173] width 100 height 108
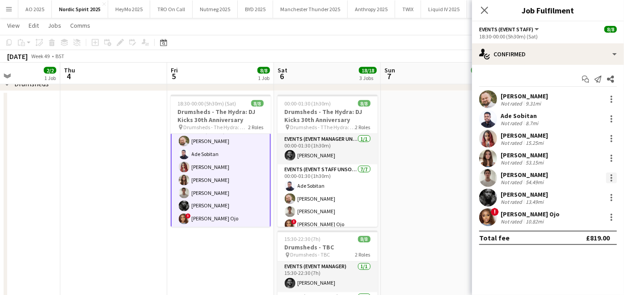
click at [614, 180] on div at bounding box center [611, 177] width 11 height 11
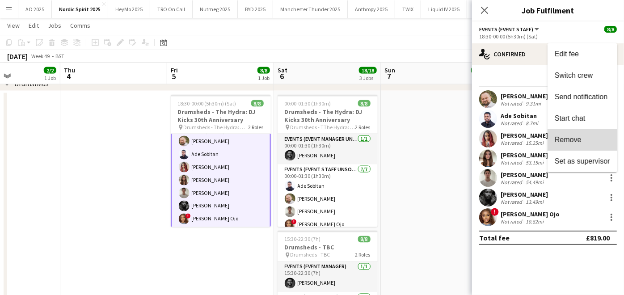
click at [582, 142] on span "Remove" at bounding box center [581, 140] width 55 height 8
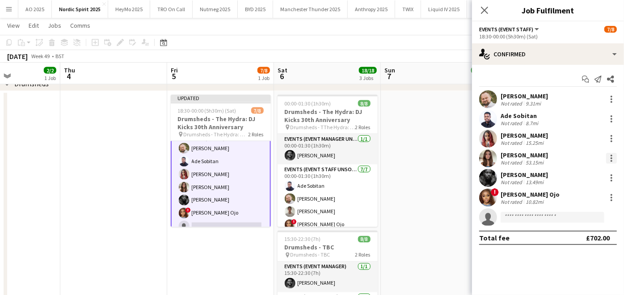
click at [614, 154] on div at bounding box center [611, 158] width 11 height 11
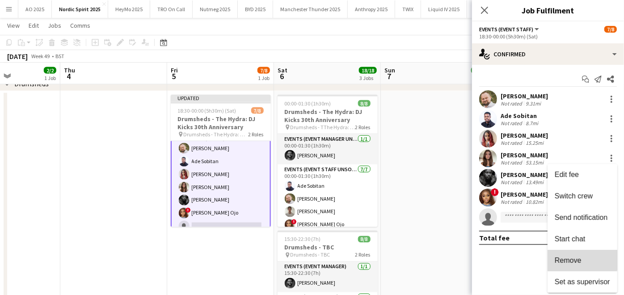
click at [575, 259] on span "Remove" at bounding box center [567, 260] width 27 height 8
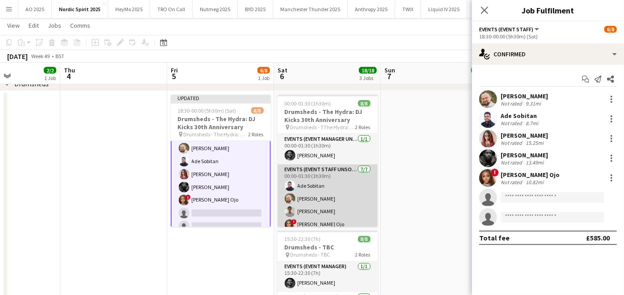
scroll to position [45, 0]
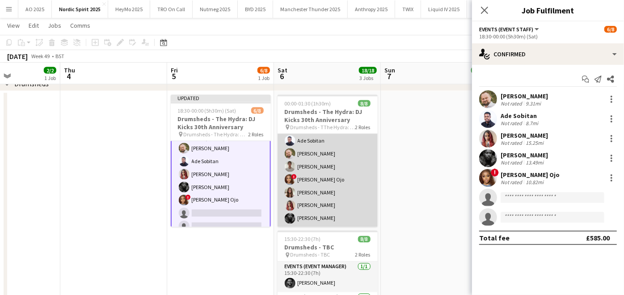
click at [309, 185] on app-card-role "Events (Event Staff Unsocial) [DATE] 00:00-01:30 (1h30m) Ade Sobitan [PERSON_NA…" at bounding box center [327, 173] width 100 height 108
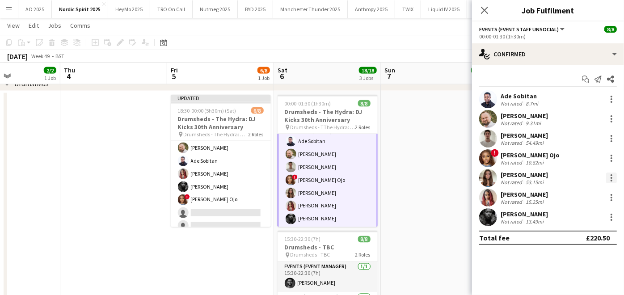
click at [608, 176] on div at bounding box center [611, 177] width 11 height 11
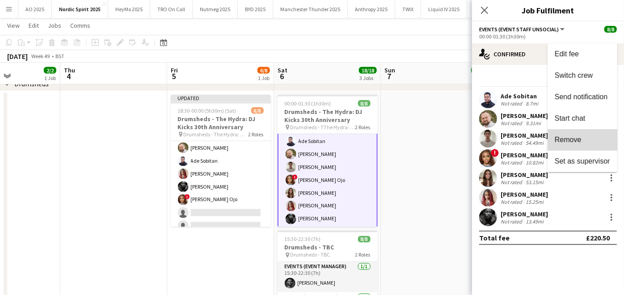
click at [574, 133] on button "Remove" at bounding box center [582, 139] width 70 height 21
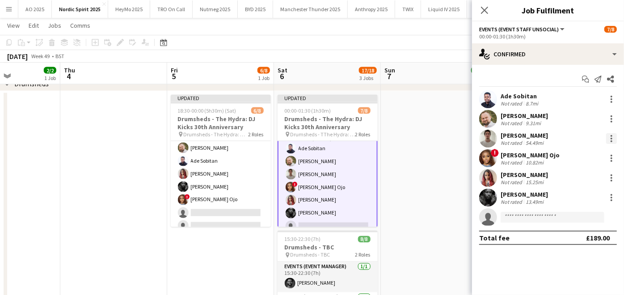
click at [611, 140] on div at bounding box center [611, 141] width 2 height 2
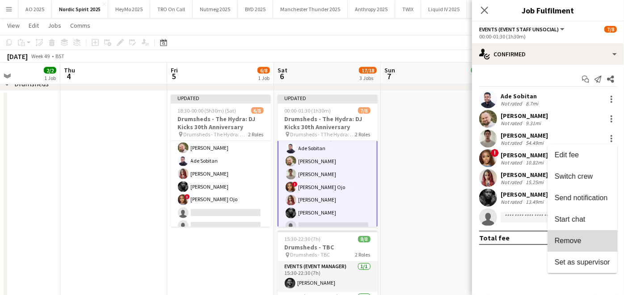
click at [584, 241] on span "Remove" at bounding box center [581, 241] width 55 height 8
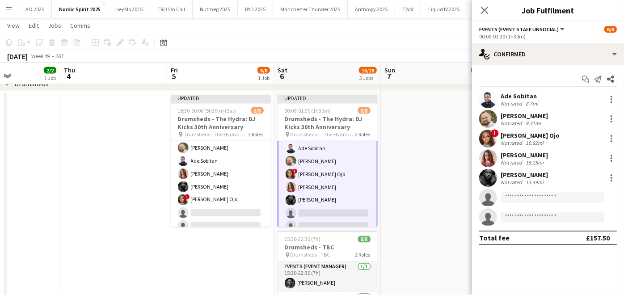
click at [430, 197] on app-date-cell at bounding box center [434, 236] width 107 height 290
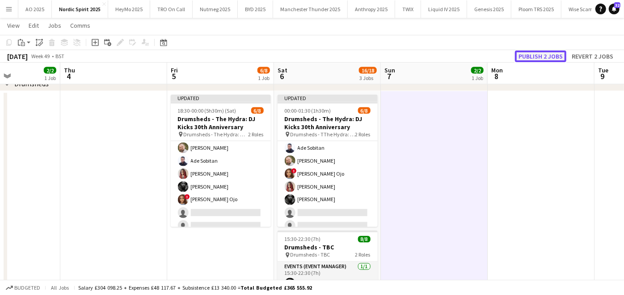
click at [560, 57] on button "Publish 2 jobs" at bounding box center [540, 56] width 51 height 12
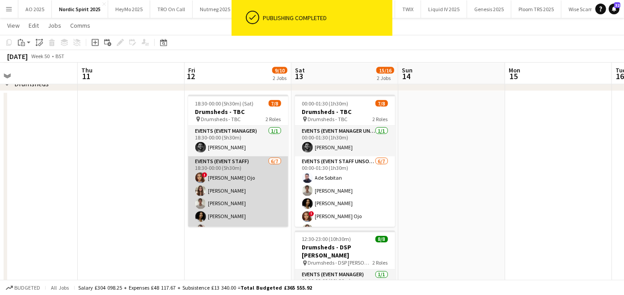
scroll to position [37, 0]
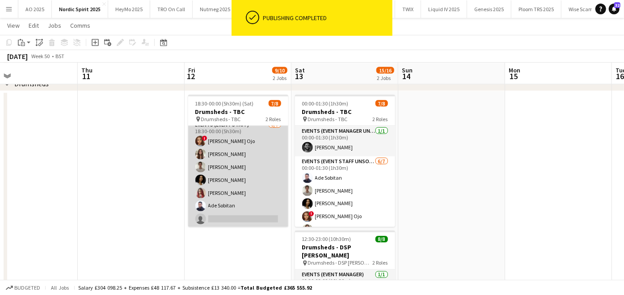
click at [227, 175] on app-card-role "Events (Event Staff) [DATE] 18:30-00:00 (5h30m) ! [PERSON_NAME] Ojo [PERSON_NAM…" at bounding box center [238, 174] width 100 height 108
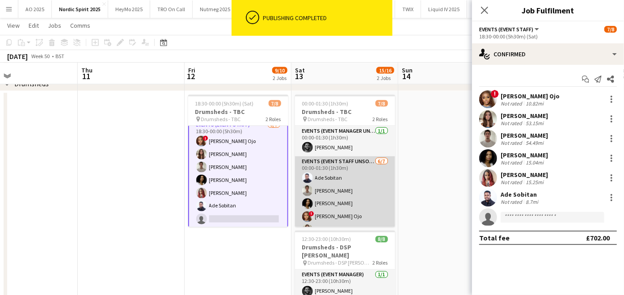
click at [330, 181] on app-card-role "Events (Event Staff Unsocial) [DATE] 00:00-01:30 (1h30m) Ade Sobitan [PERSON_NA…" at bounding box center [345, 210] width 100 height 108
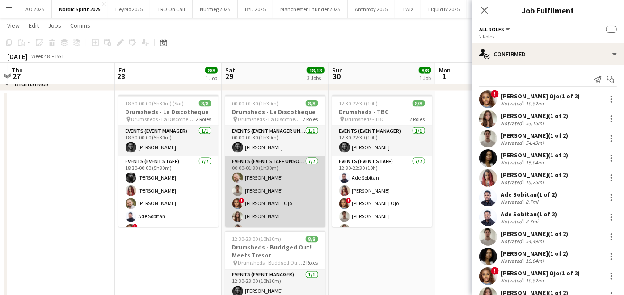
scroll to position [37, 0]
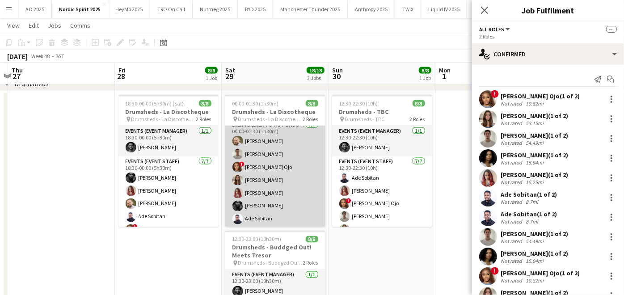
click at [276, 184] on app-card-role "Events (Event Staff Unsocial) [DATE] 00:00-01:30 (1h30m) [PERSON_NAME] [PERSON_…" at bounding box center [275, 174] width 100 height 108
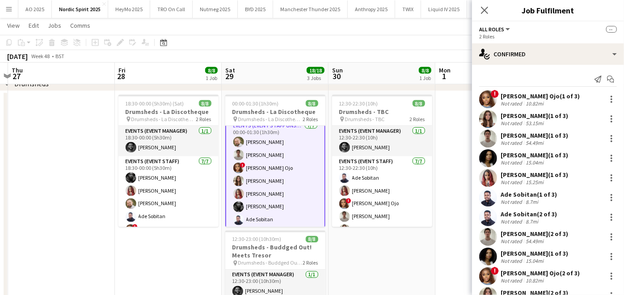
scroll to position [38, 0]
click at [606, 234] on div at bounding box center [611, 236] width 11 height 11
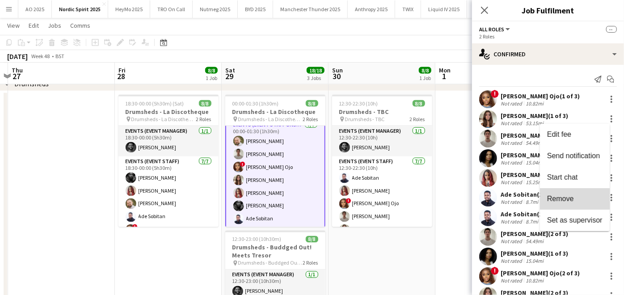
click at [556, 192] on button "Remove" at bounding box center [575, 198] width 70 height 21
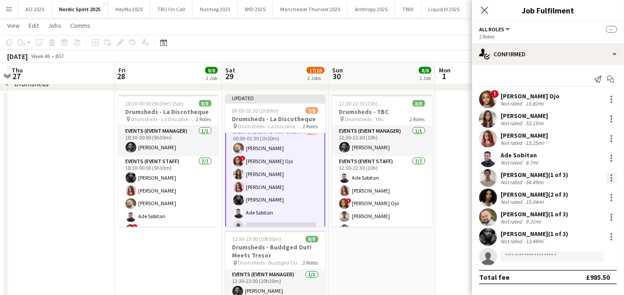
click at [611, 181] on div at bounding box center [611, 177] width 11 height 11
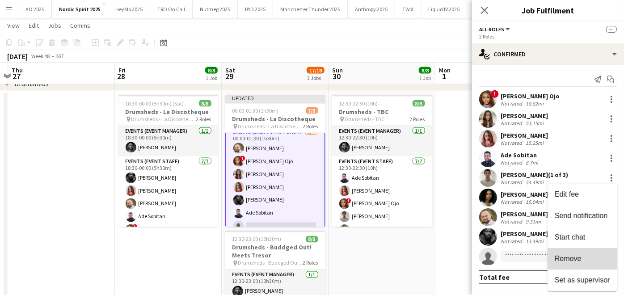
click at [586, 254] on button "Remove" at bounding box center [582, 258] width 70 height 21
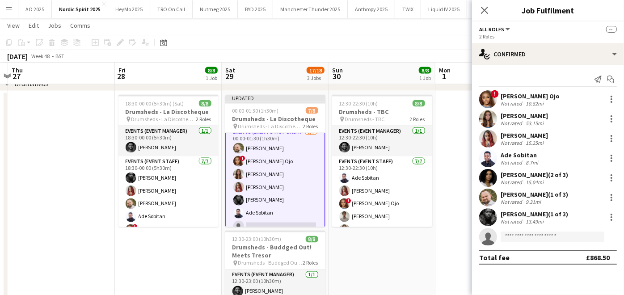
click at [432, 270] on app-date-cell "12:30-22:30 (10h) 8/8 Drumsheds - TBC pin Drumsheds - TBC 2 Roles Events (Event…" at bounding box center [381, 236] width 107 height 290
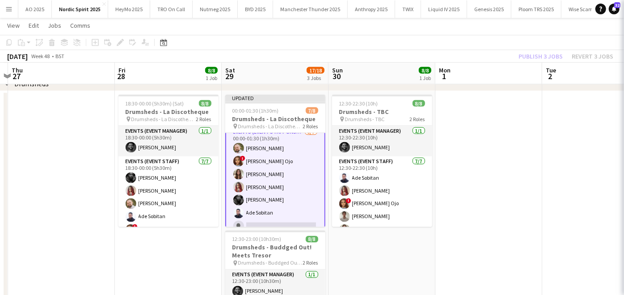
scroll to position [37, 0]
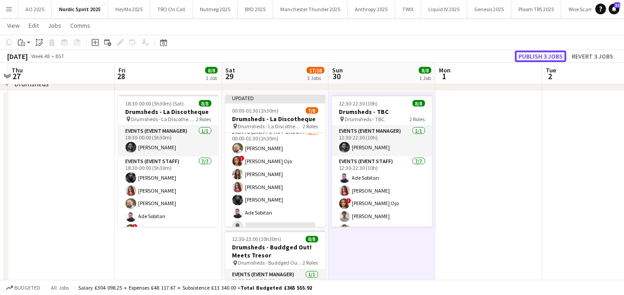
click at [529, 57] on button "Publish 3 jobs" at bounding box center [540, 56] width 51 height 12
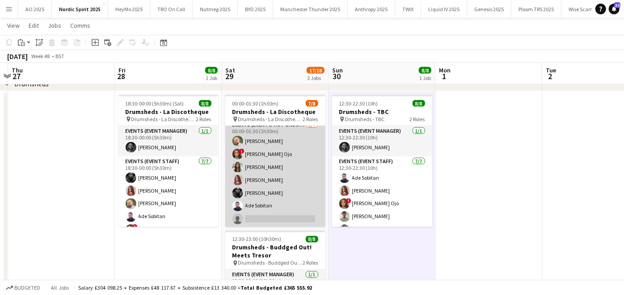
click at [269, 164] on app-card-role "Events (Event Staff Unsocial) [DATE] 00:00-01:30 (1h30m) [PERSON_NAME] ! [PERSO…" at bounding box center [275, 174] width 100 height 108
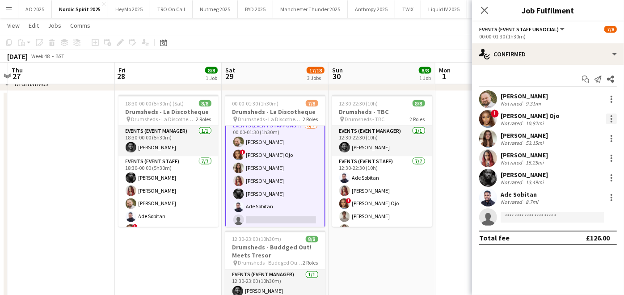
scroll to position [38, 0]
click at [614, 140] on div at bounding box center [611, 138] width 11 height 11
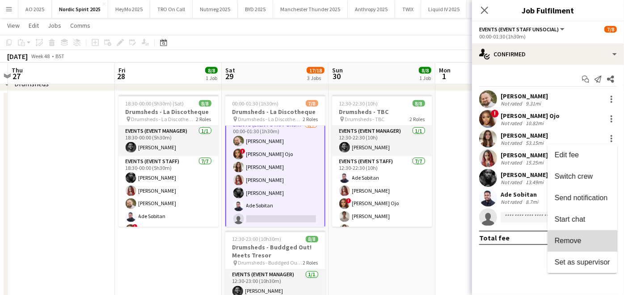
click at [575, 239] on span "Remove" at bounding box center [567, 241] width 27 height 8
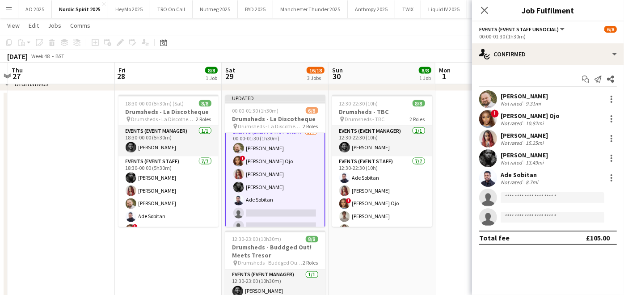
click at [454, 204] on app-date-cell at bounding box center [488, 236] width 107 height 290
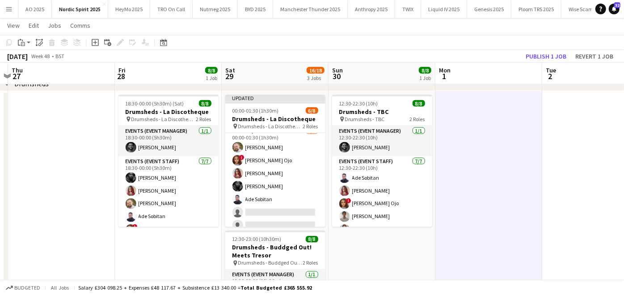
scroll to position [37, 0]
click at [533, 55] on button "Publish 1 job" at bounding box center [546, 56] width 48 height 12
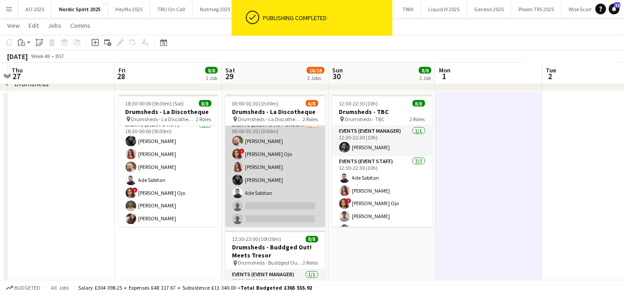
click at [280, 196] on app-card-role "Events (Event Staff Unsocial) [DATE] 00:00-01:30 (1h30m) [PERSON_NAME] ! [PERSO…" at bounding box center [275, 174] width 100 height 108
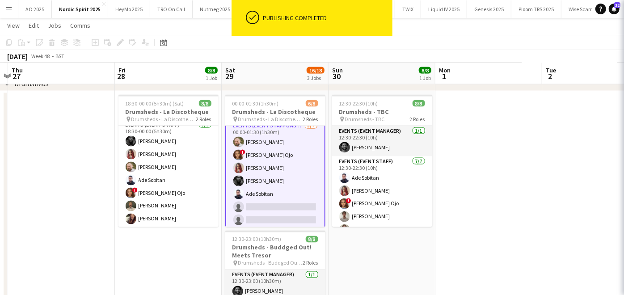
scroll to position [38, 0]
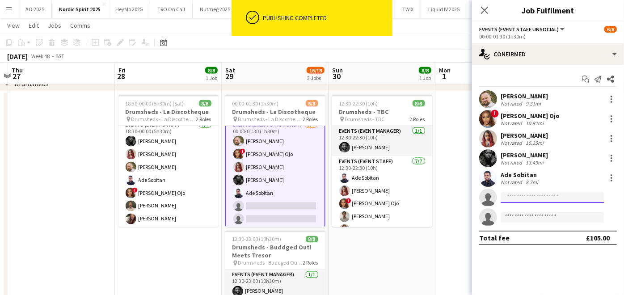
click at [516, 193] on input at bounding box center [552, 197] width 104 height 11
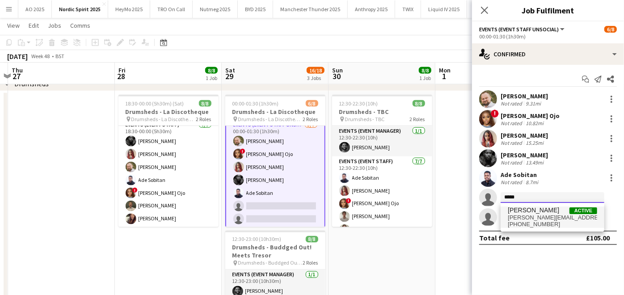
type input "*****"
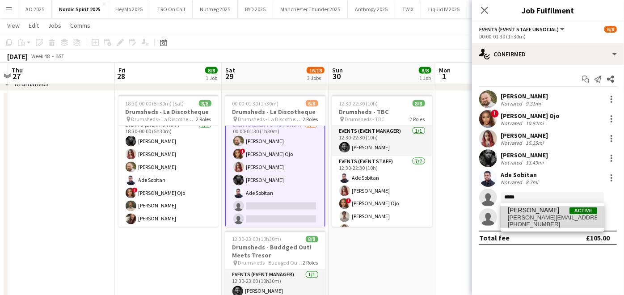
click at [515, 221] on span "[PHONE_NUMBER]" at bounding box center [552, 224] width 89 height 7
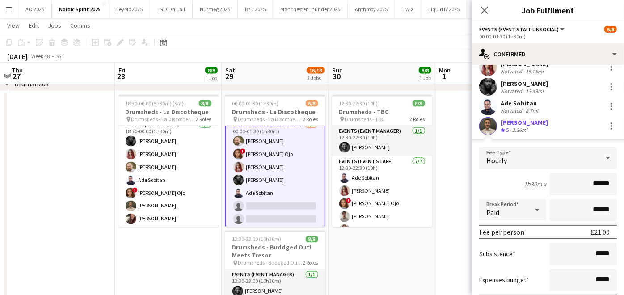
scroll to position [158, 0]
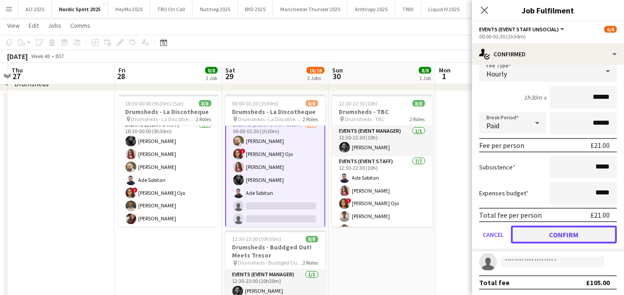
click at [527, 231] on button "Confirm" at bounding box center [564, 235] width 106 height 18
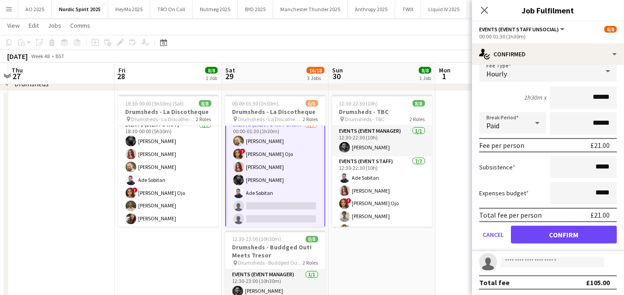
scroll to position [0, 0]
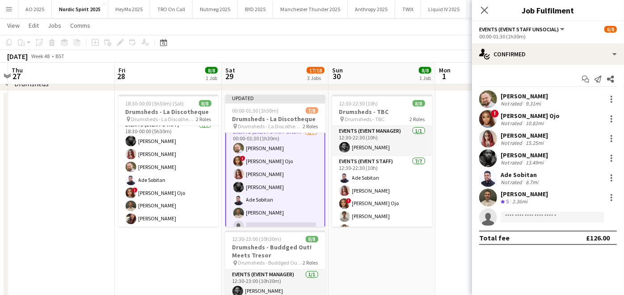
click at [434, 258] on app-date-cell "12:30-22:30 (10h) 8/8 Drumsheds - TBC pin Drumsheds - TBC 2 Roles Events (Event…" at bounding box center [381, 236] width 107 height 290
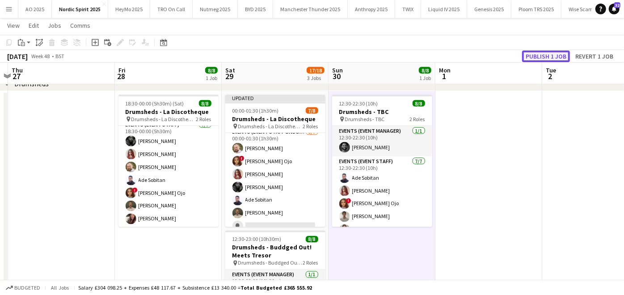
click at [553, 57] on button "Publish 1 job" at bounding box center [546, 56] width 48 height 12
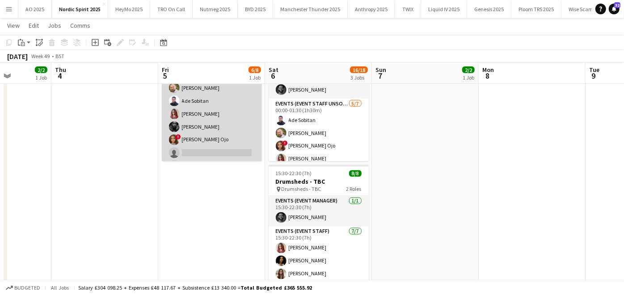
scroll to position [45, 0]
click at [207, 146] on app-card-role "Events (Event Staff) [DATE] 18:30-00:00 (5h30m) [PERSON_NAME] [PERSON_NAME] [PE…" at bounding box center [212, 108] width 100 height 108
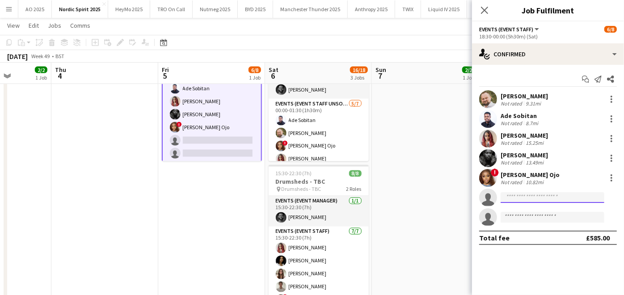
click at [562, 199] on input at bounding box center [552, 197] width 104 height 11
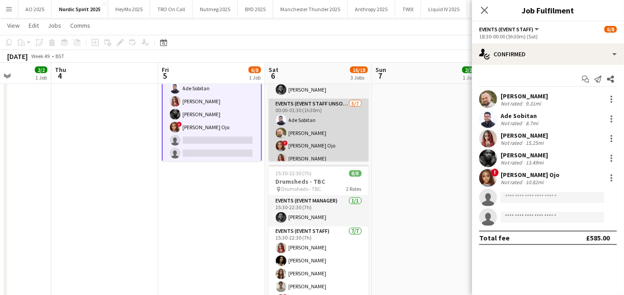
click at [301, 136] on app-card-role "Events (Event Staff Unsocial) [DATE] 00:00-01:30 (1h30m) Ade Sobitan [PERSON_NA…" at bounding box center [319, 153] width 100 height 108
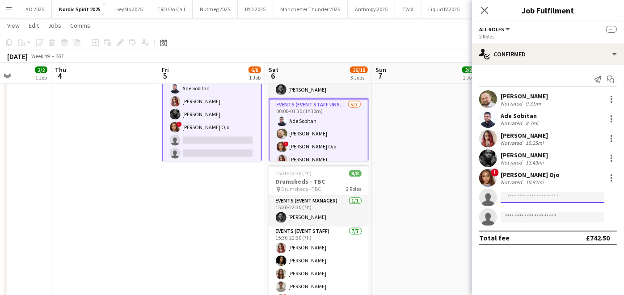
click at [546, 197] on input at bounding box center [552, 197] width 104 height 11
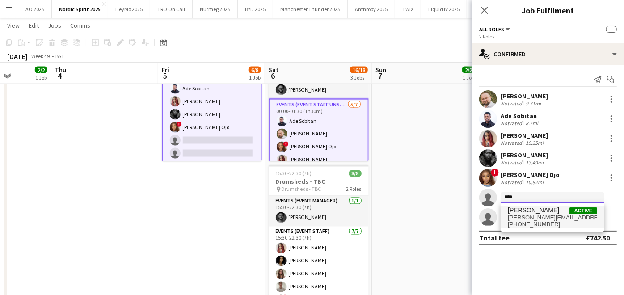
type input "****"
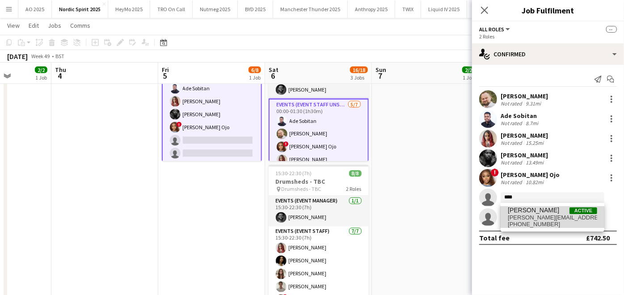
click at [540, 213] on span "[PERSON_NAME]" at bounding box center [533, 210] width 51 height 8
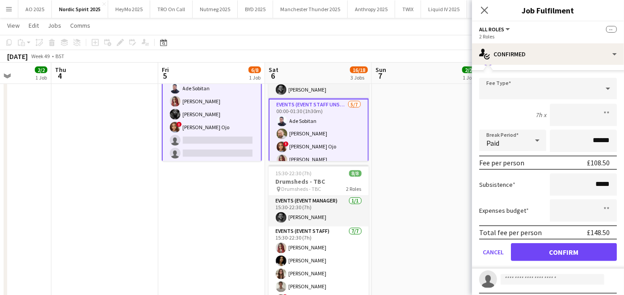
scroll to position [144, 0]
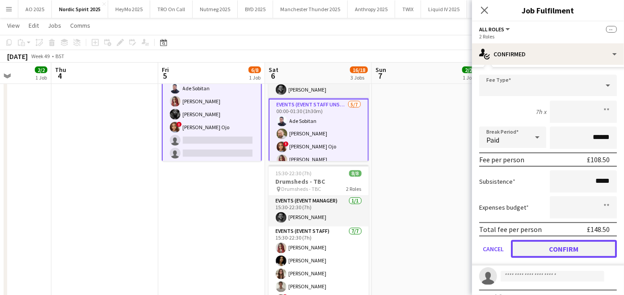
click at [529, 248] on button "Confirm" at bounding box center [564, 249] width 106 height 18
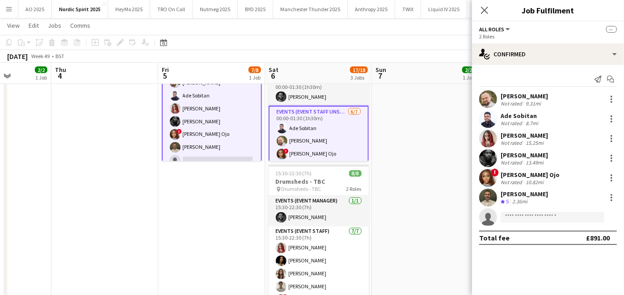
scroll to position [0, 0]
click at [433, 194] on app-date-cell at bounding box center [425, 170] width 107 height 290
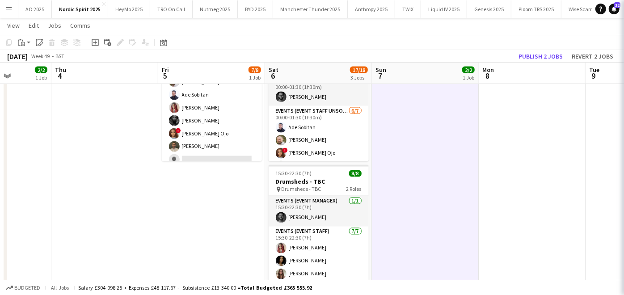
scroll to position [45, 0]
click at [554, 48] on app-toolbar "Copy Paste Paste Ctrl+V Paste with crew Ctrl+Shift+V Paste linked Job [GEOGRAPH…" at bounding box center [312, 42] width 624 height 15
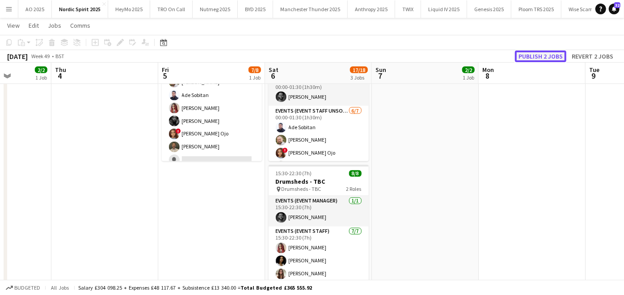
click at [547, 56] on button "Publish 2 jobs" at bounding box center [540, 56] width 51 height 12
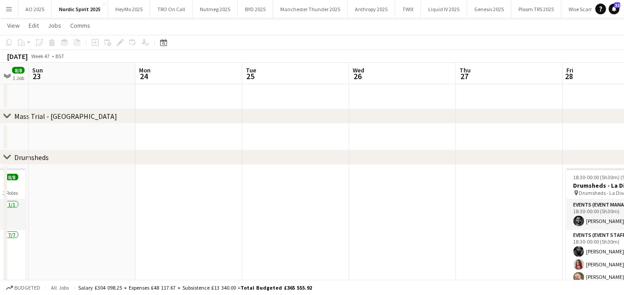
scroll to position [0, 280]
